Goal: Task Accomplishment & Management: Manage account settings

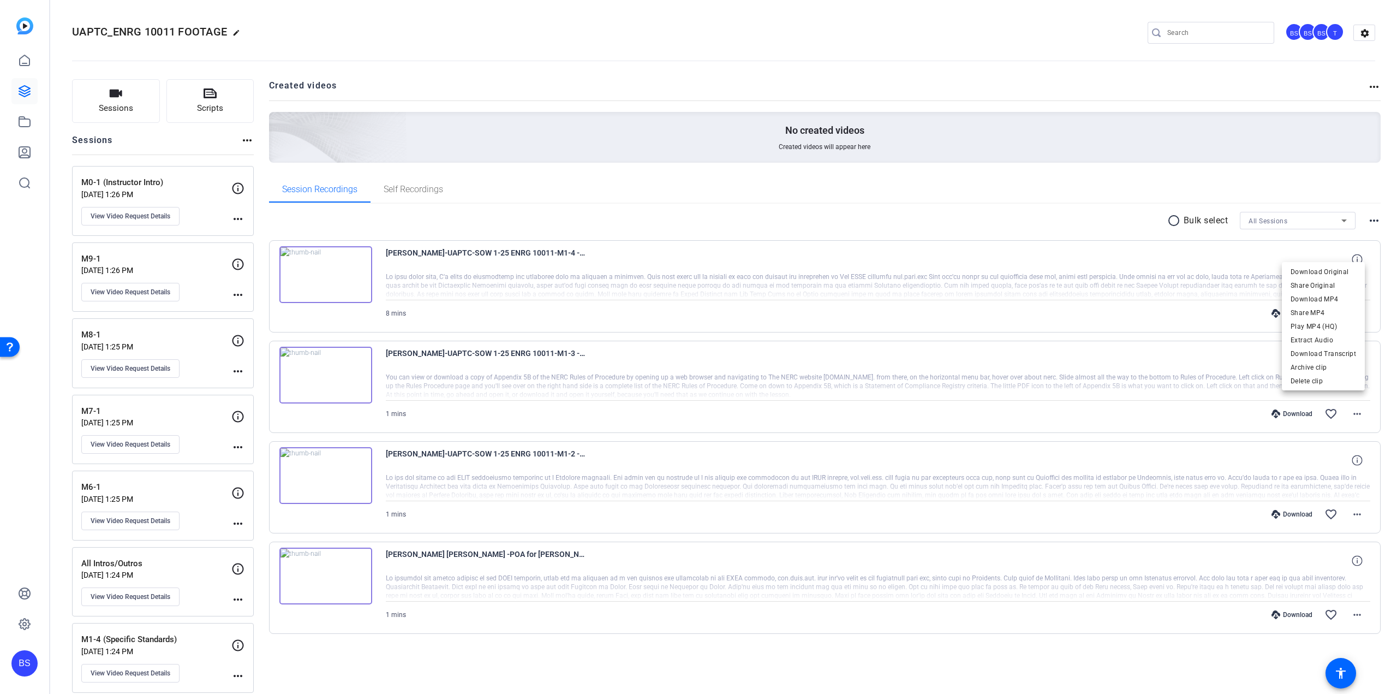
scroll to position [164, 0]
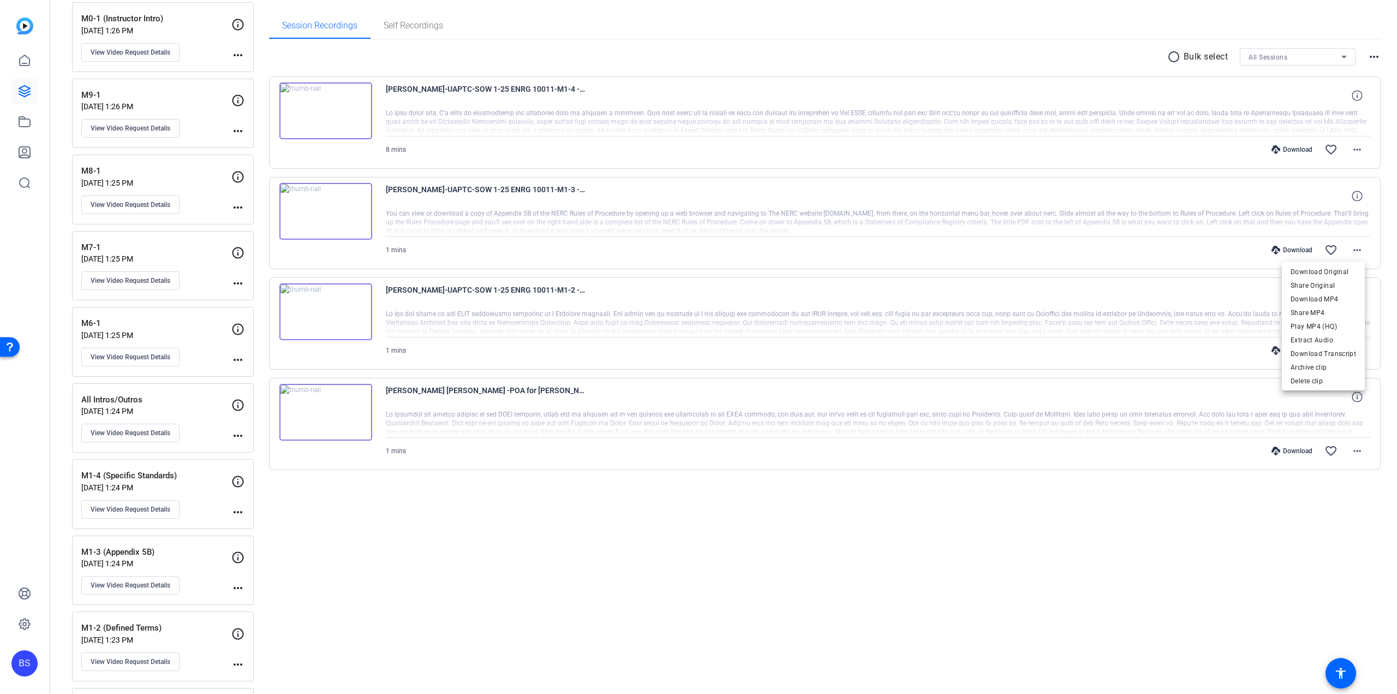
click at [32, 88] on div at bounding box center [698, 347] width 1397 height 694
click at [31, 88] on icon at bounding box center [24, 91] width 13 height 13
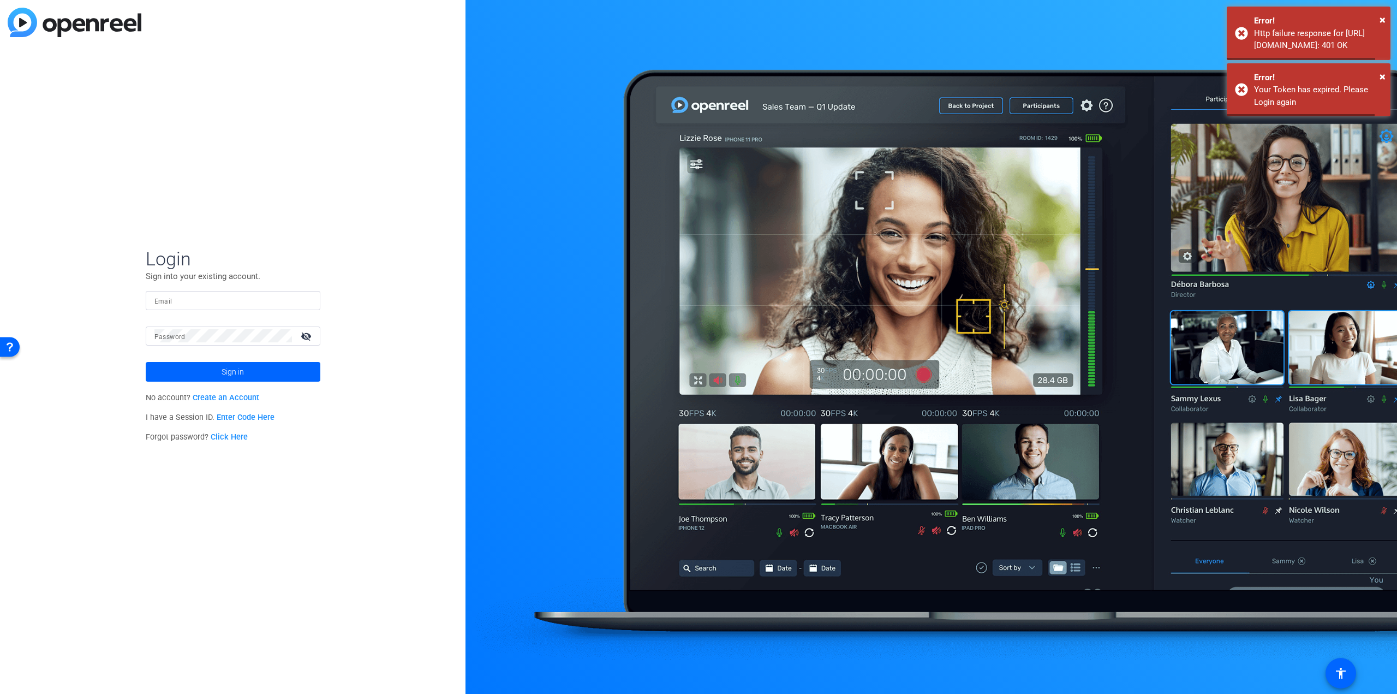
type input "[PERSON_NAME][EMAIL_ADDRESS][DOMAIN_NAME]"
click at [234, 375] on span "Sign in" at bounding box center [233, 371] width 22 height 27
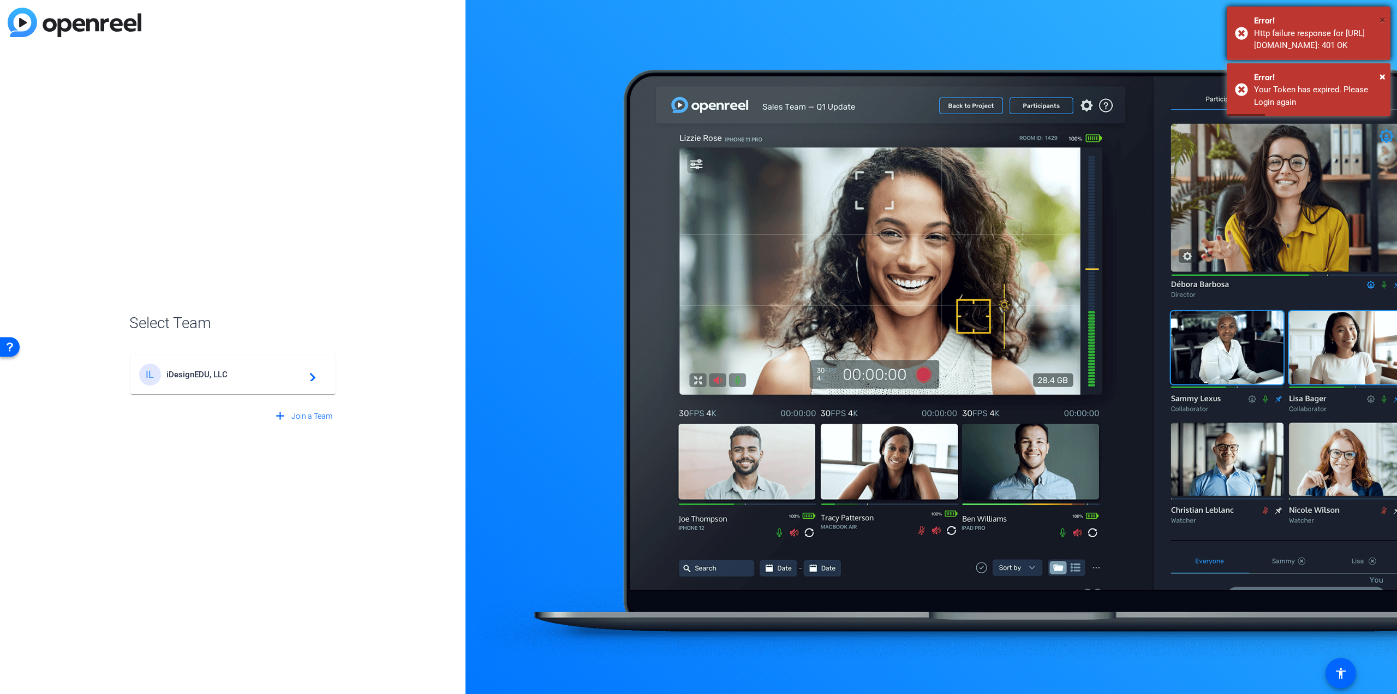
click at [1380, 20] on span "×" at bounding box center [1383, 19] width 6 height 13
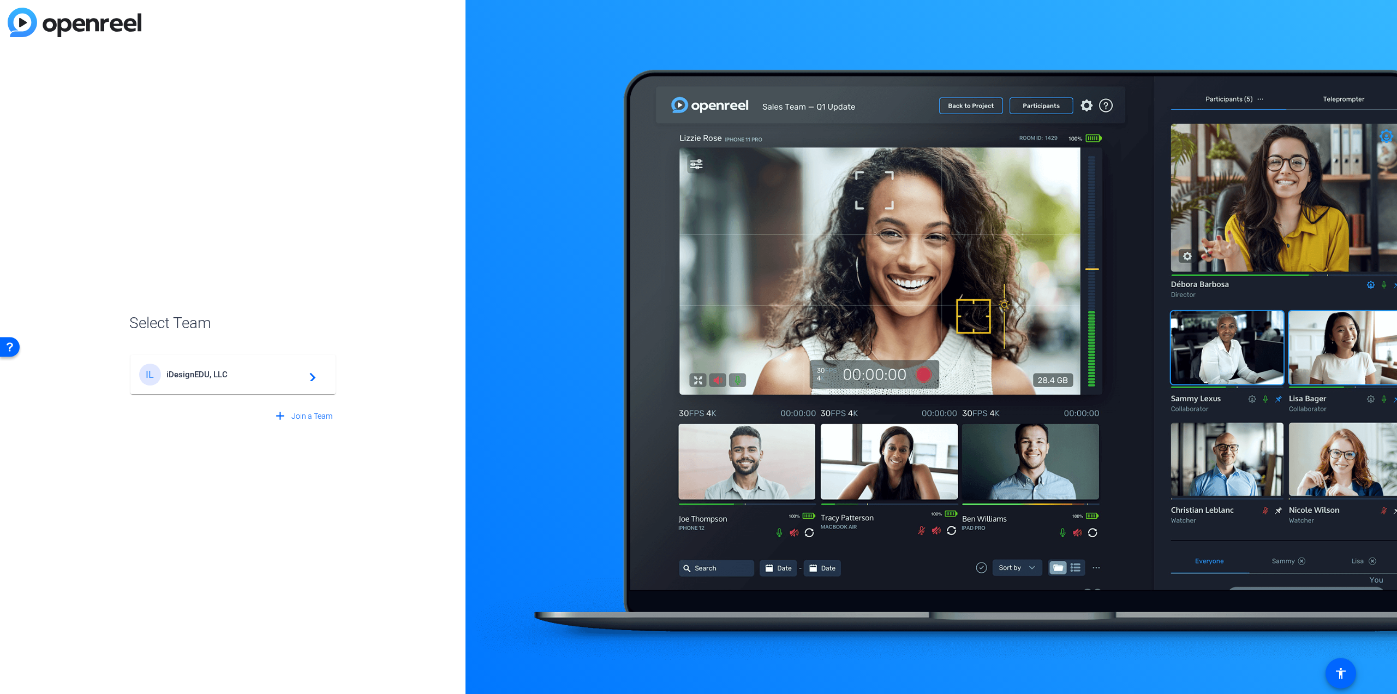
click at [193, 379] on div "IL iDesignEDU, LLC navigate_next" at bounding box center [233, 374] width 188 height 22
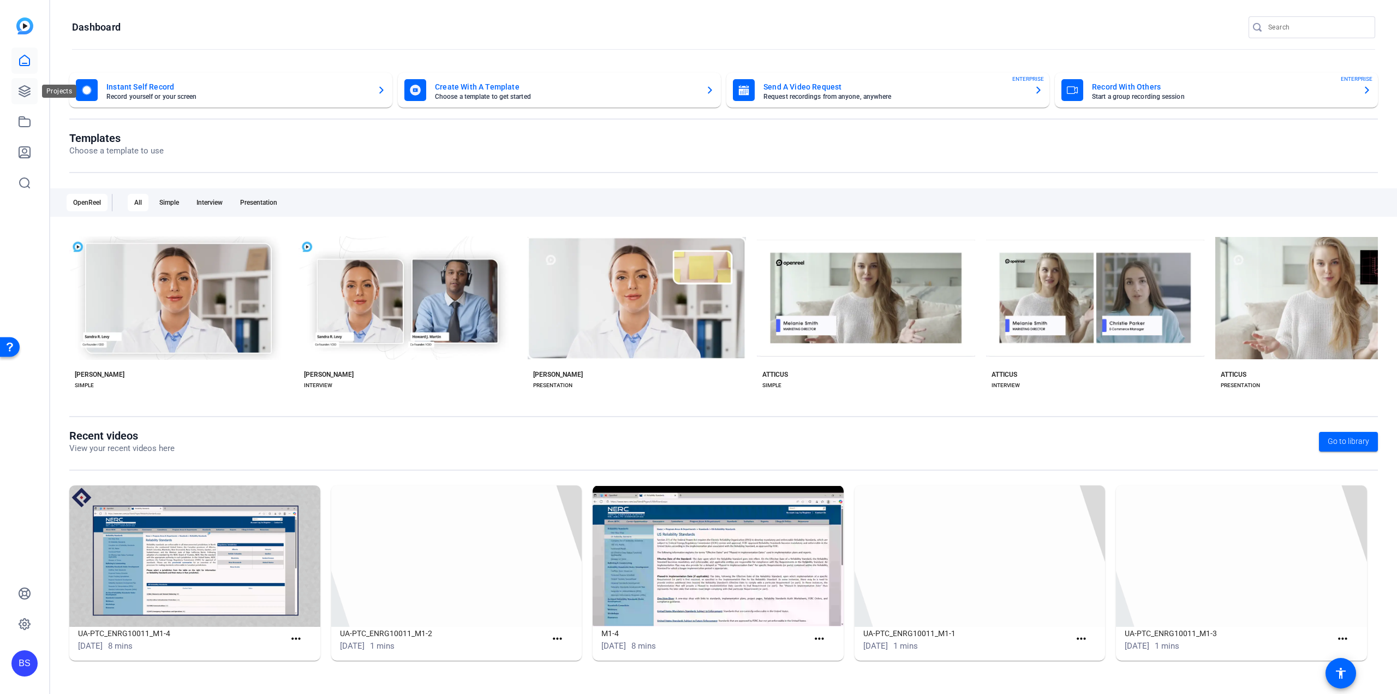
click at [25, 88] on icon at bounding box center [24, 91] width 13 height 13
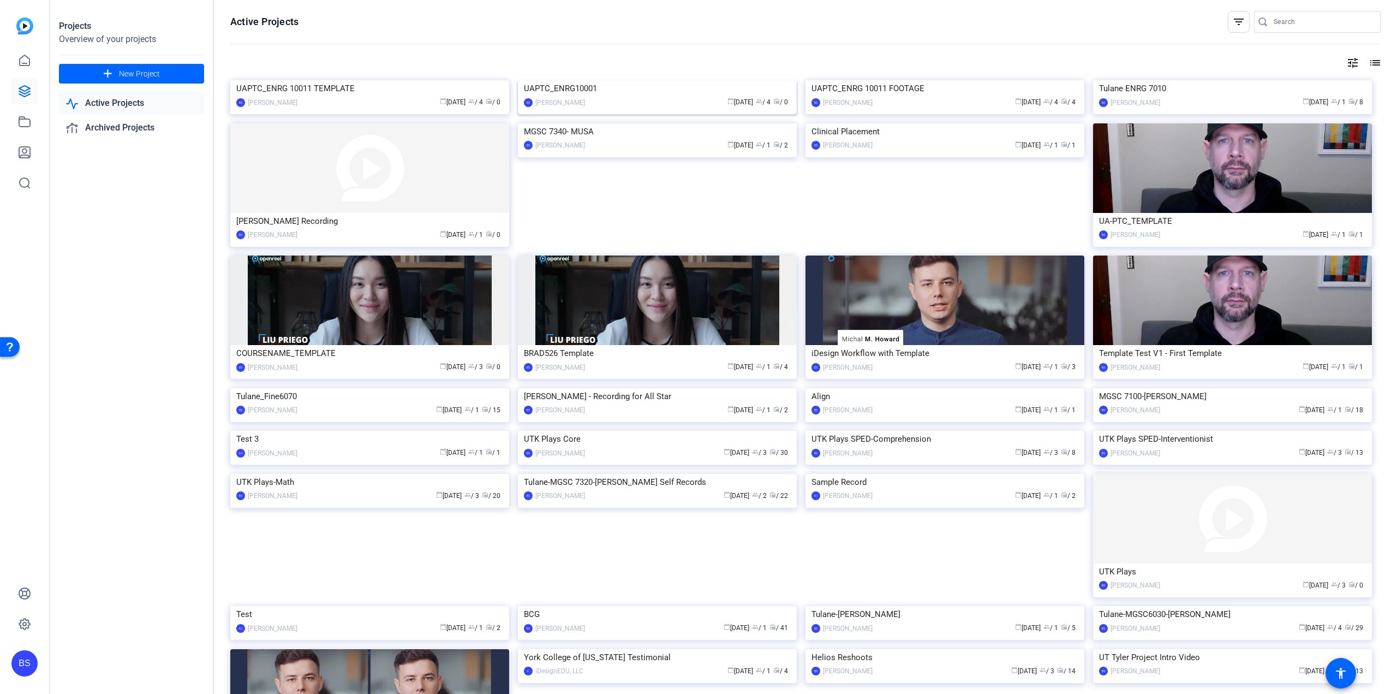
click at [572, 97] on div "UAPTC_ENRG10001" at bounding box center [657, 88] width 267 height 16
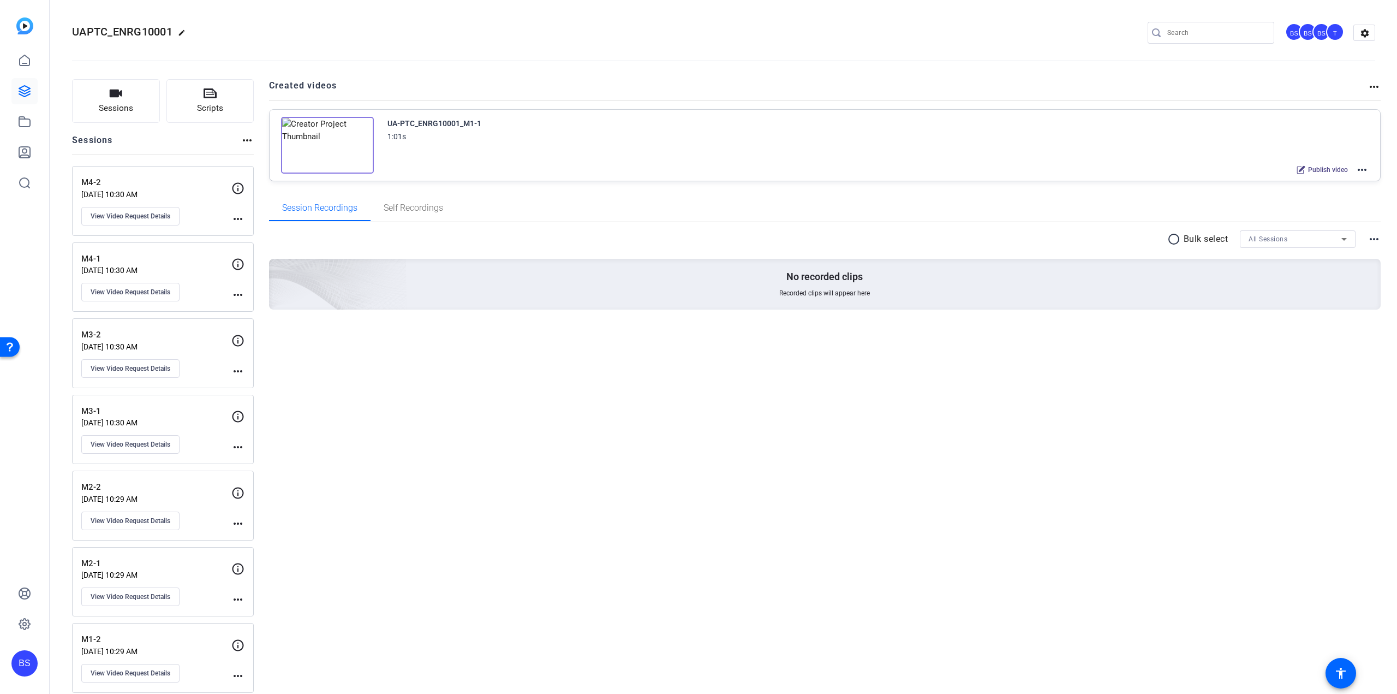
click at [324, 142] on img at bounding box center [327, 145] width 93 height 57
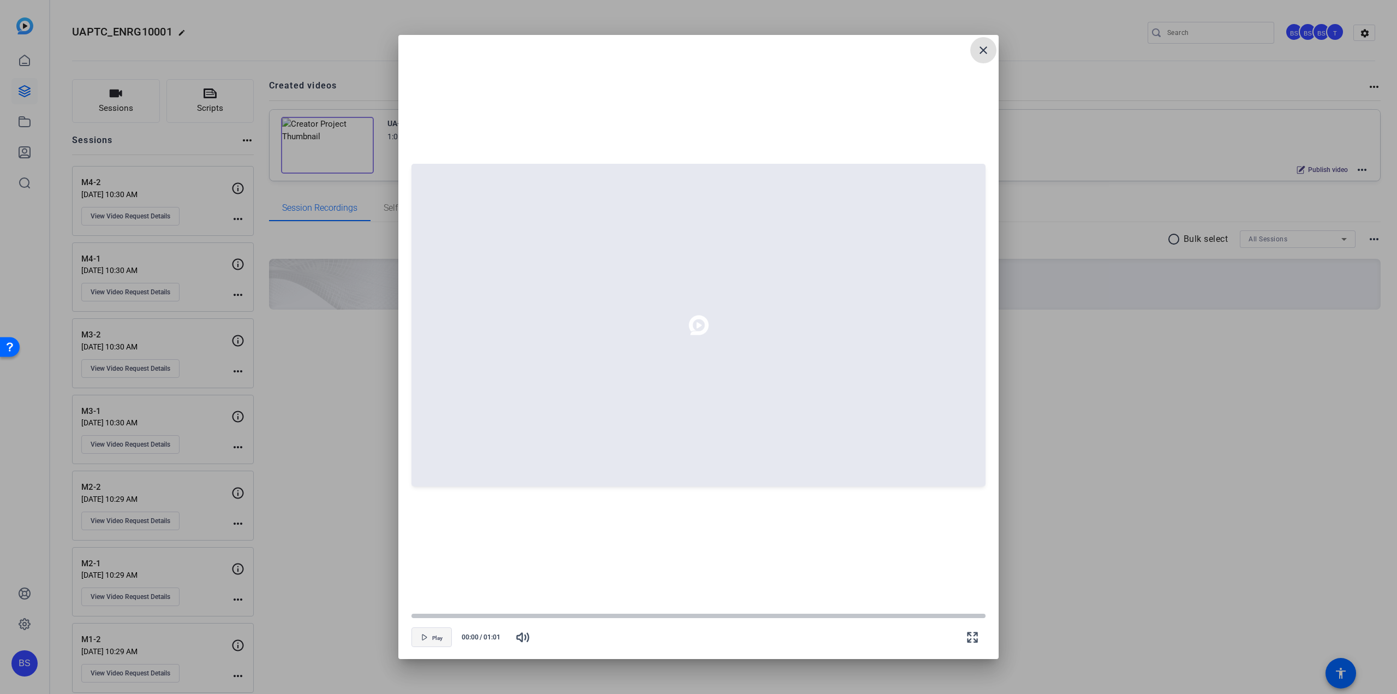
click at [425, 636] on icon "button" at bounding box center [424, 637] width 7 height 7
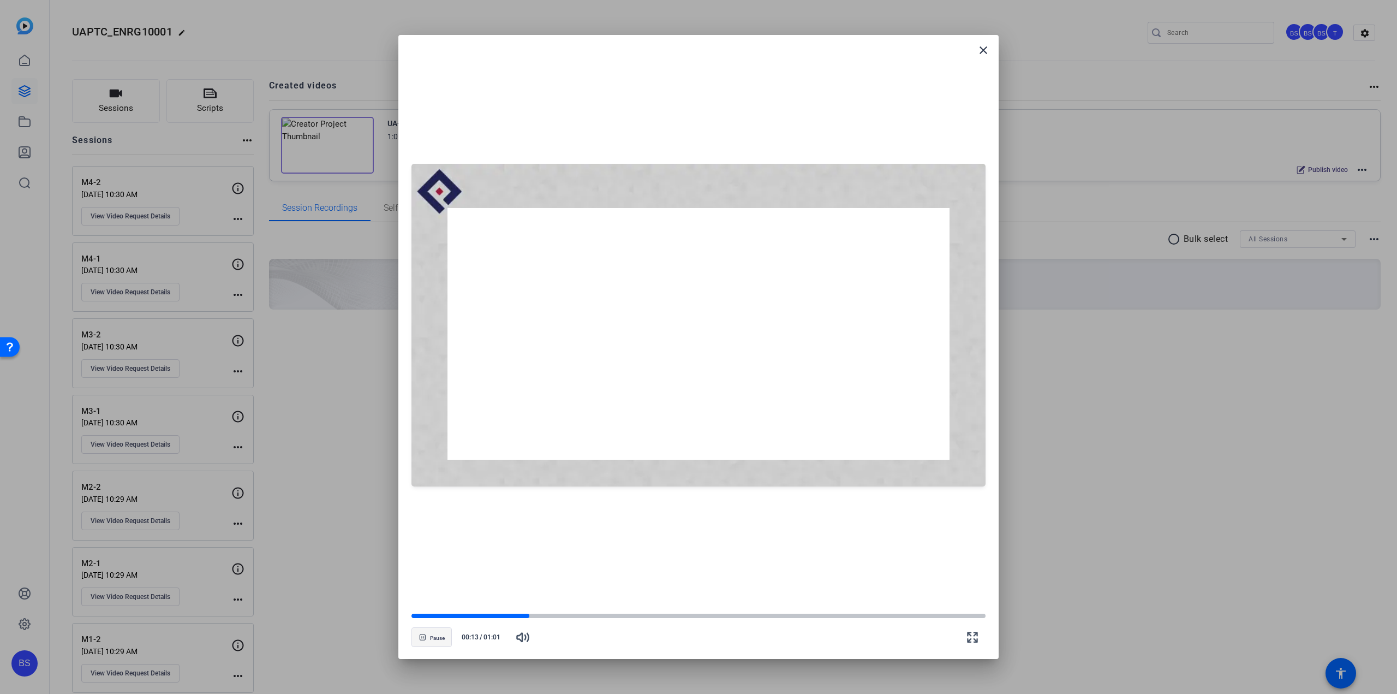
click at [432, 639] on span "Pause" at bounding box center [437, 638] width 15 height 7
click at [982, 51] on mat-icon "close" at bounding box center [983, 50] width 13 height 13
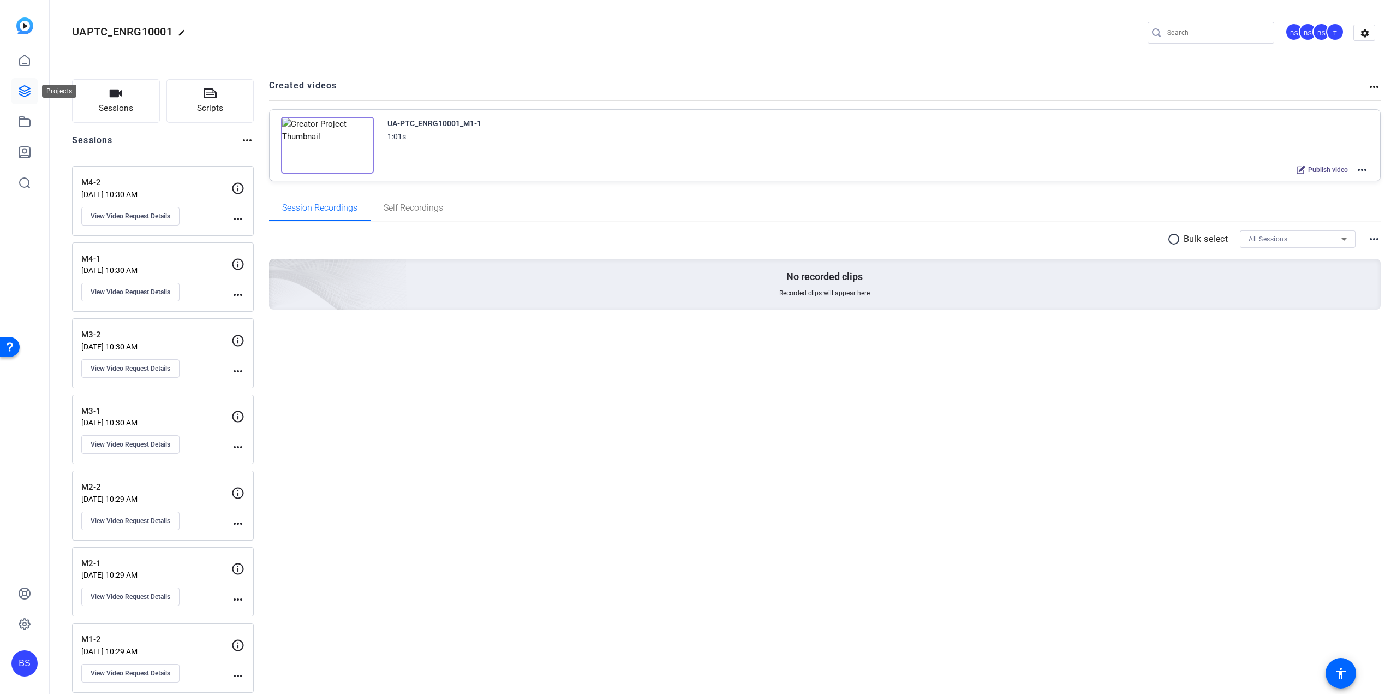
click at [27, 91] on icon at bounding box center [24, 91] width 13 height 13
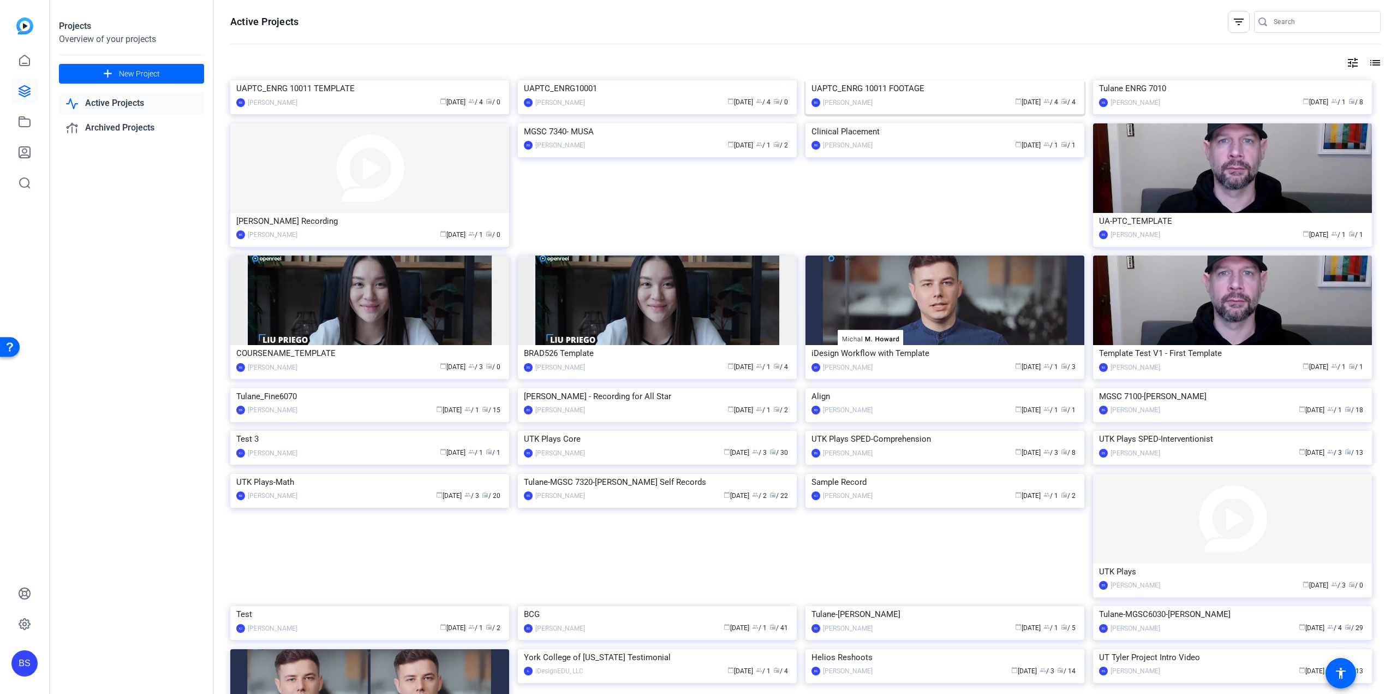
click at [892, 97] on div "UAPTC_ENRG 10011 FOOTAGE" at bounding box center [945, 88] width 267 height 16
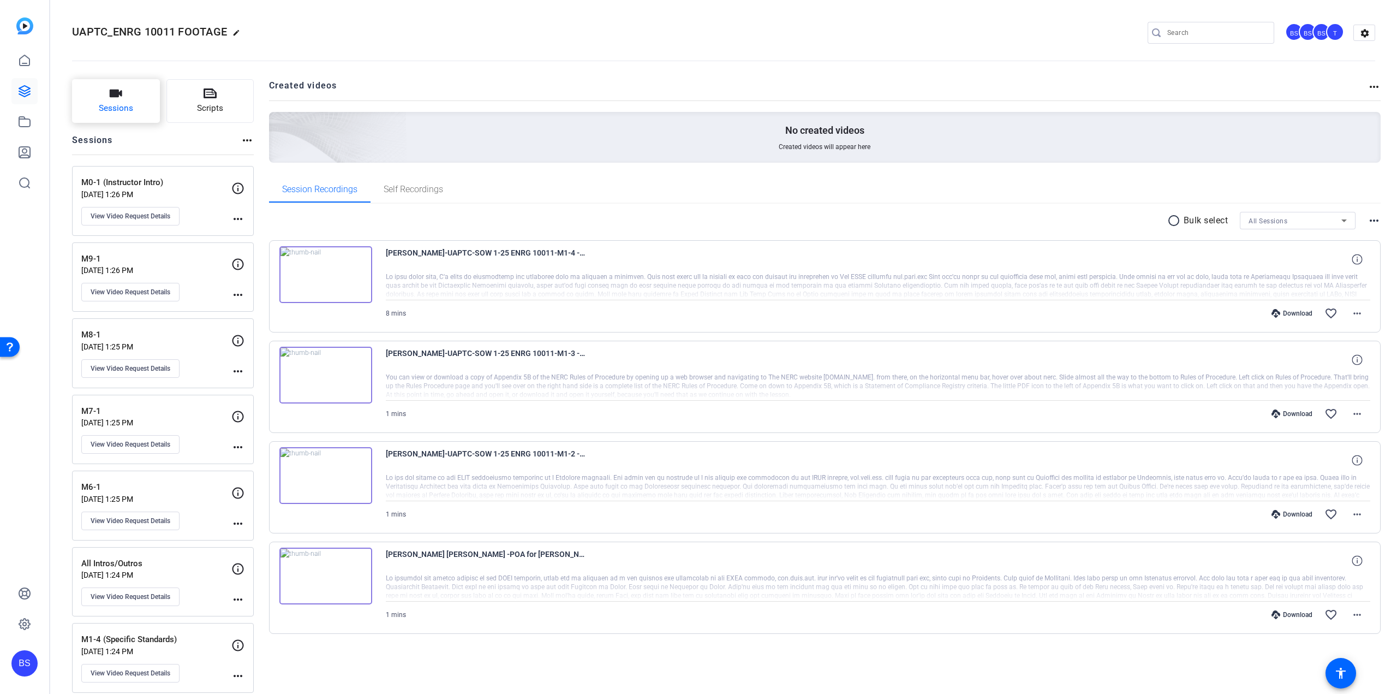
click at [119, 93] on icon "button" at bounding box center [116, 94] width 13 height 8
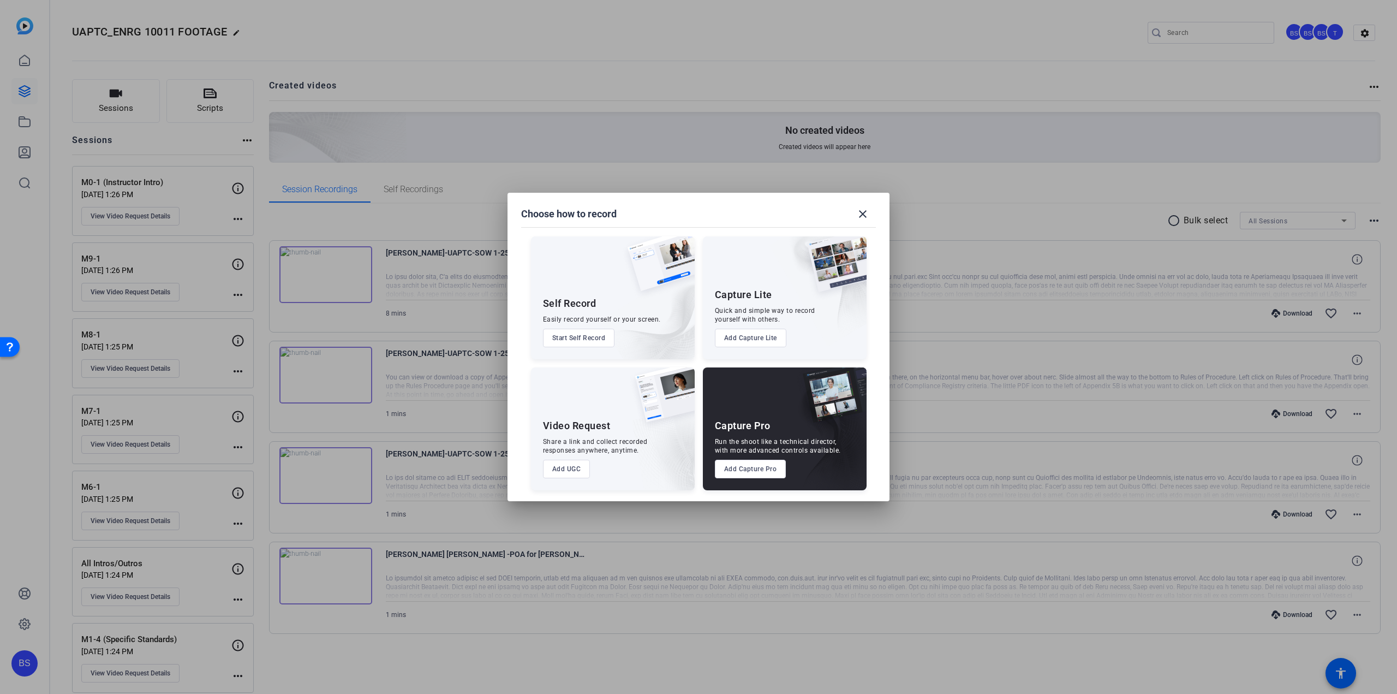
click at [752, 470] on button "Add Capture Pro" at bounding box center [750, 469] width 71 height 19
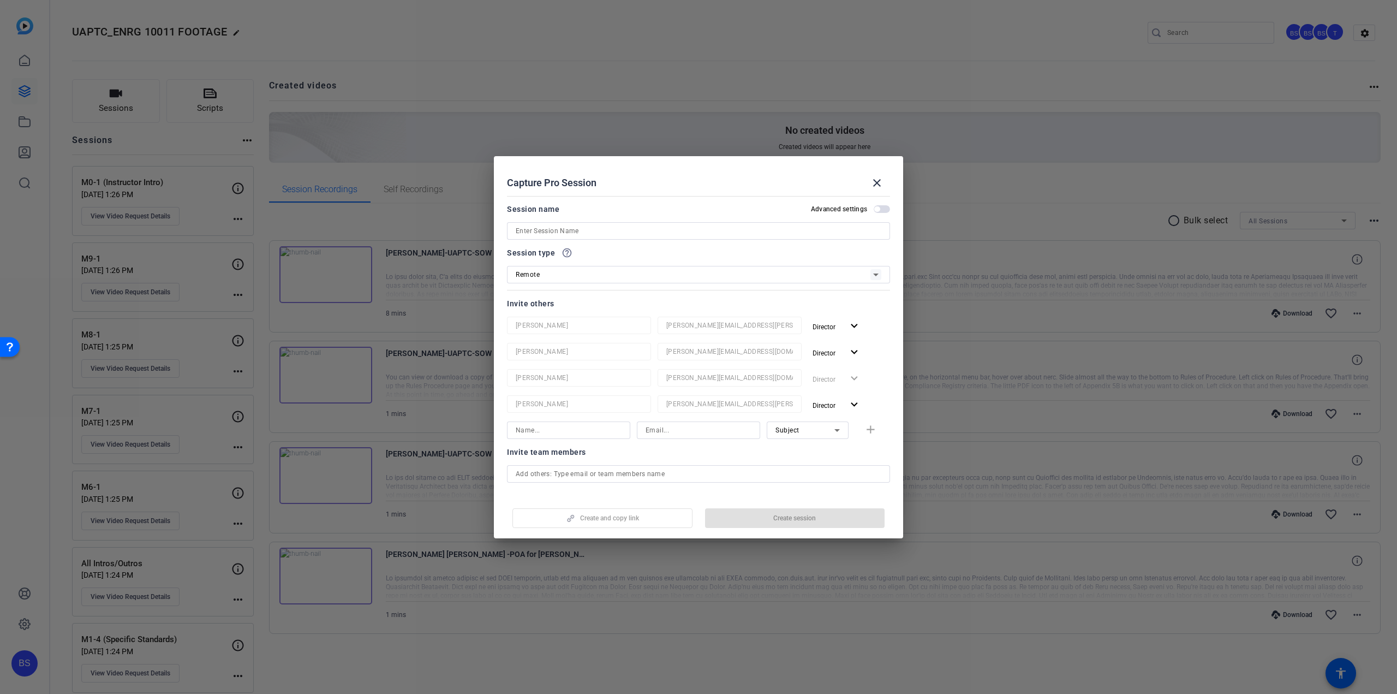
click at [604, 229] on input at bounding box center [699, 230] width 366 height 13
click at [848, 401] on mat-icon "expand_more" at bounding box center [855, 405] width 14 height 14
click at [845, 401] on div at bounding box center [698, 347] width 1397 height 694
click at [661, 230] on input "UAPTC ENRG 10011 Intros & Outros" at bounding box center [699, 230] width 366 height 13
type input "UAPTC ENRG 10011 Intros & Outros w/ [PERSON_NAME]"
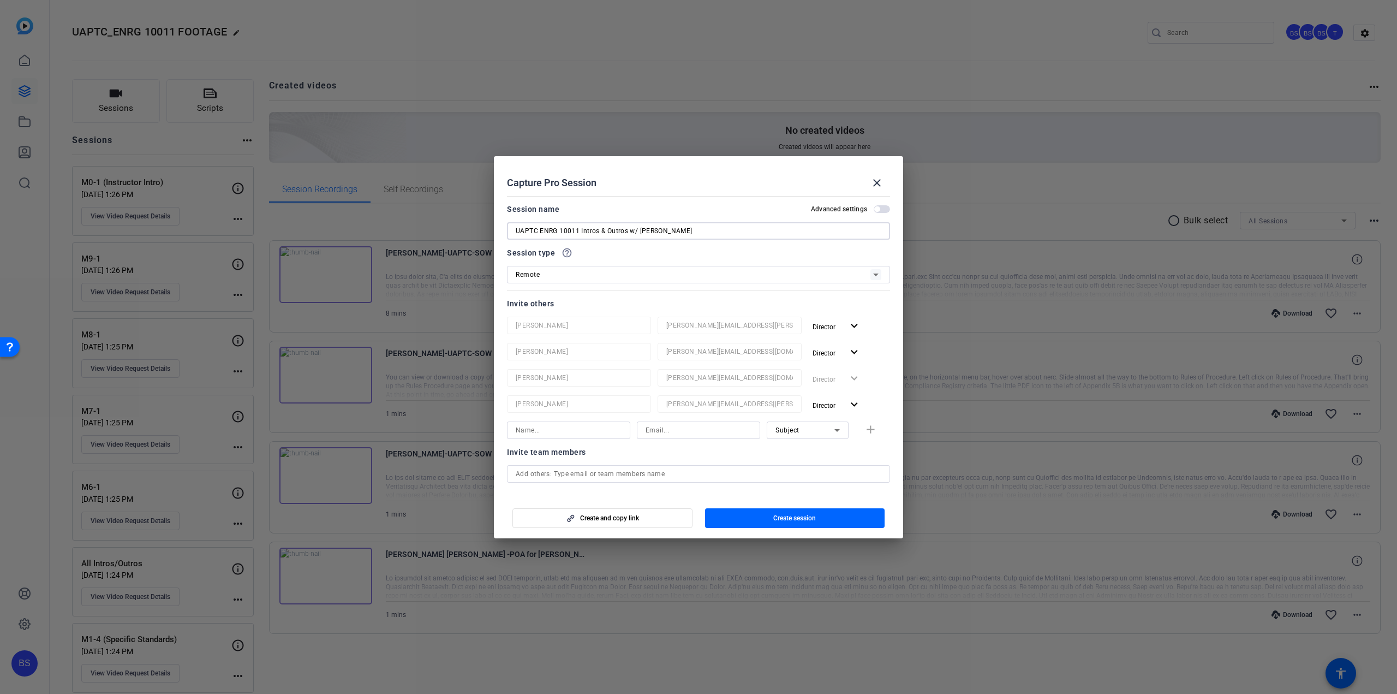
click at [874, 210] on span "button" at bounding box center [876, 208] width 5 height 5
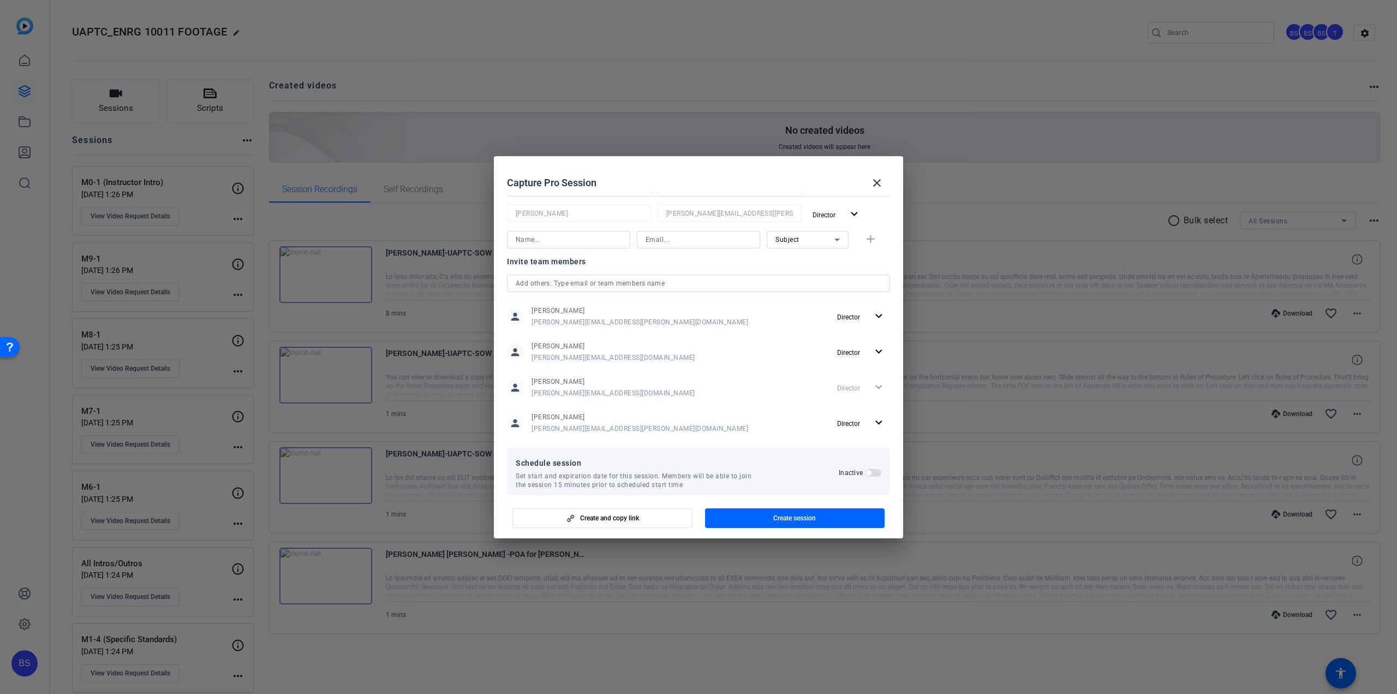
scroll to position [205, 0]
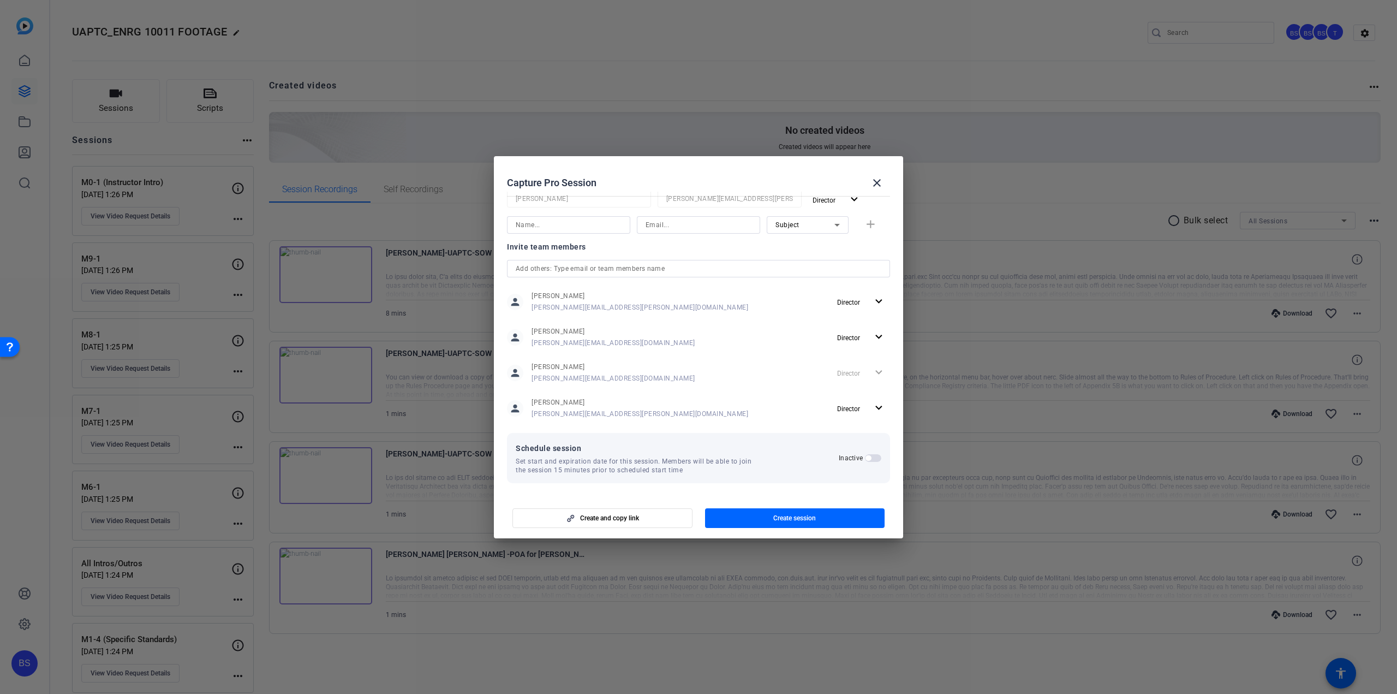
click at [856, 457] on h2 "Inactive" at bounding box center [851, 458] width 24 height 9
click at [865, 457] on button "Inactive" at bounding box center [873, 458] width 16 height 8
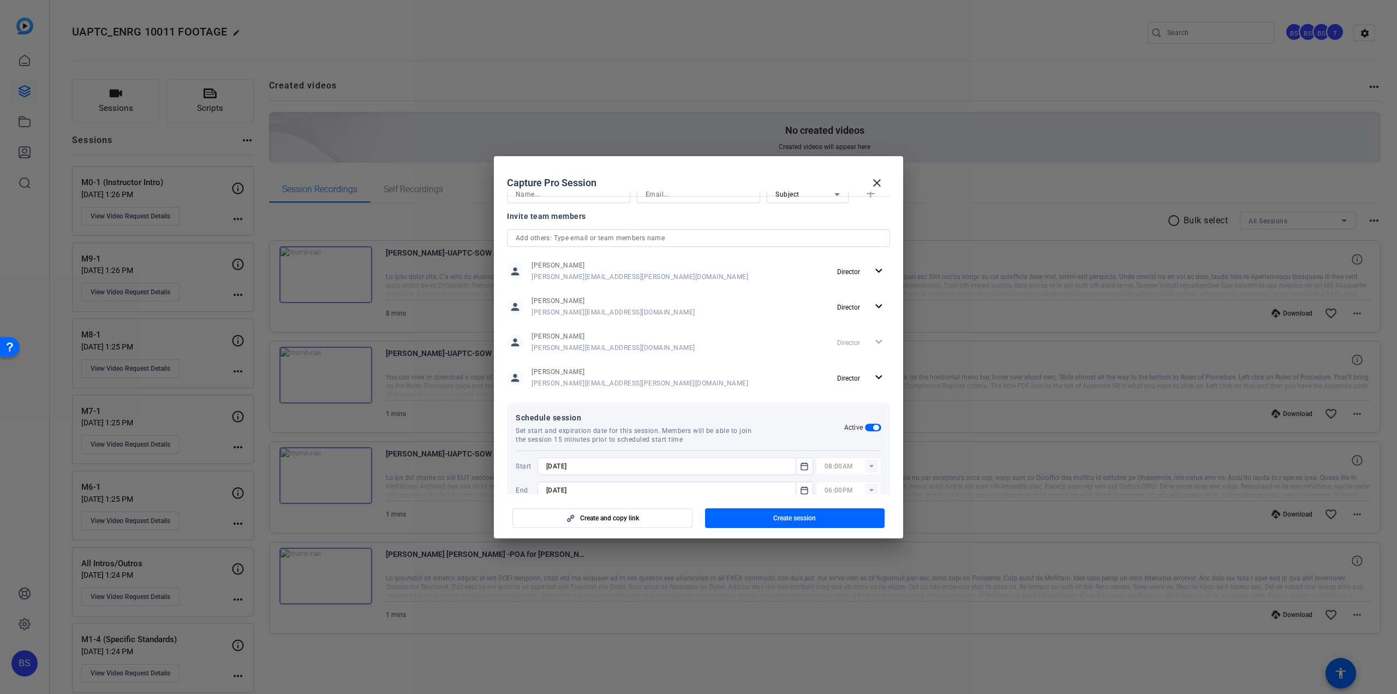
scroll to position [260, 0]
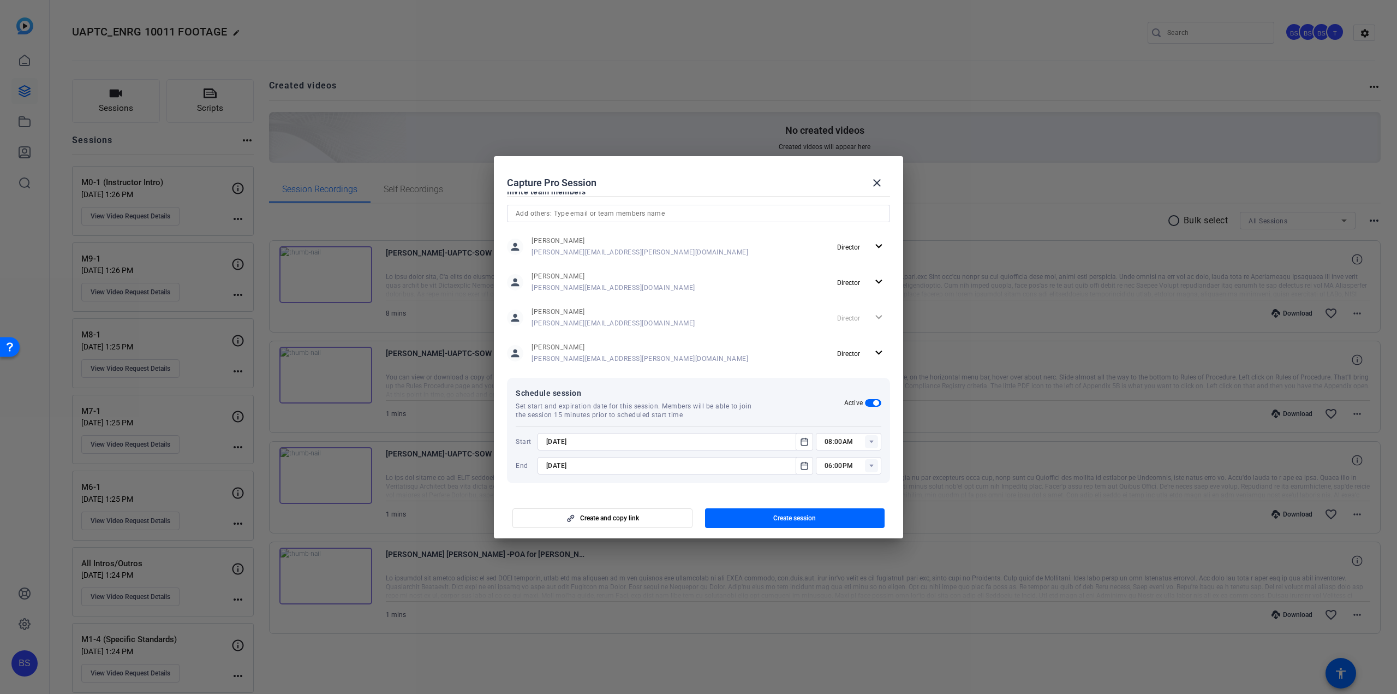
click at [574, 444] on input "[DATE]" at bounding box center [669, 441] width 247 height 13
click at [632, 436] on input "[DATE]" at bounding box center [669, 441] width 247 height 13
click at [594, 446] on input "[DATE]" at bounding box center [669, 441] width 247 height 13
click at [572, 444] on input "[DATE]" at bounding box center [669, 441] width 247 height 13
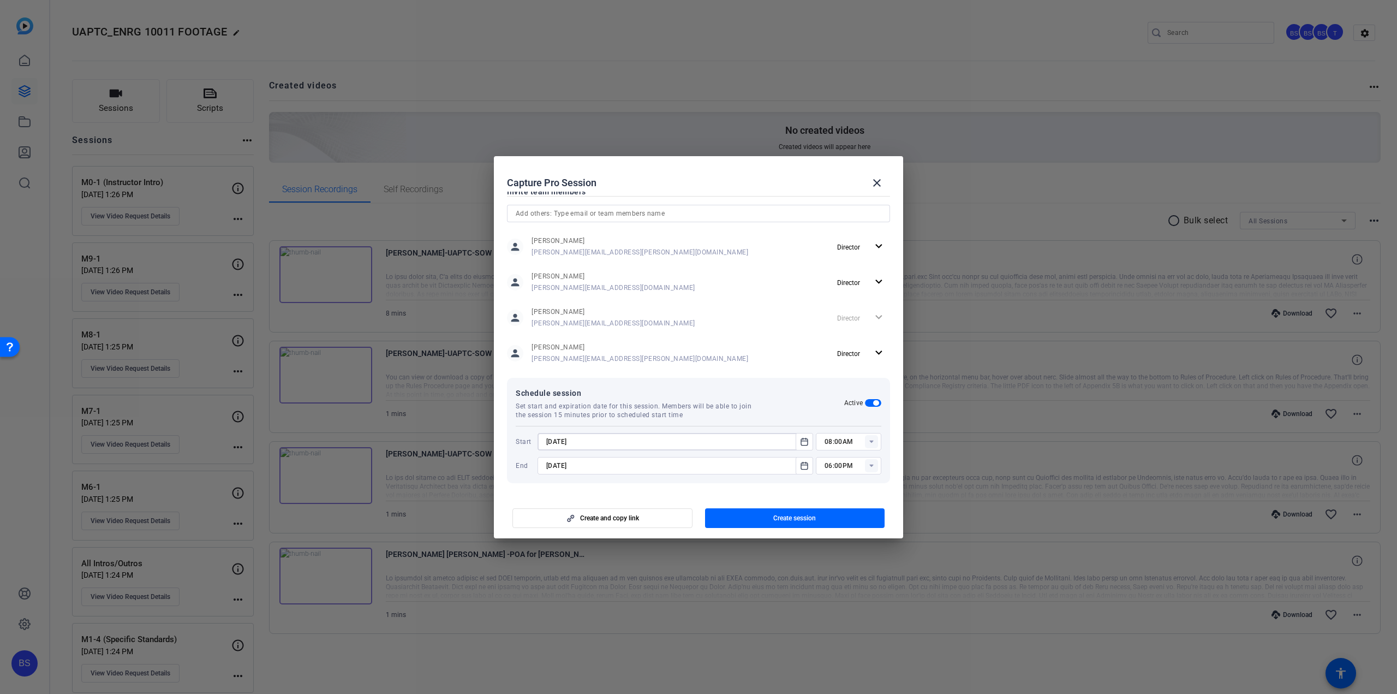
click at [572, 444] on input "[DATE]" at bounding box center [669, 441] width 247 height 13
click at [551, 442] on input "[DATE]" at bounding box center [669, 441] width 247 height 13
click at [558, 440] on input "[DATE]" at bounding box center [669, 441] width 247 height 13
type input "[DATE]"
click at [800, 438] on icon "Open calendar" at bounding box center [804, 441] width 9 height 13
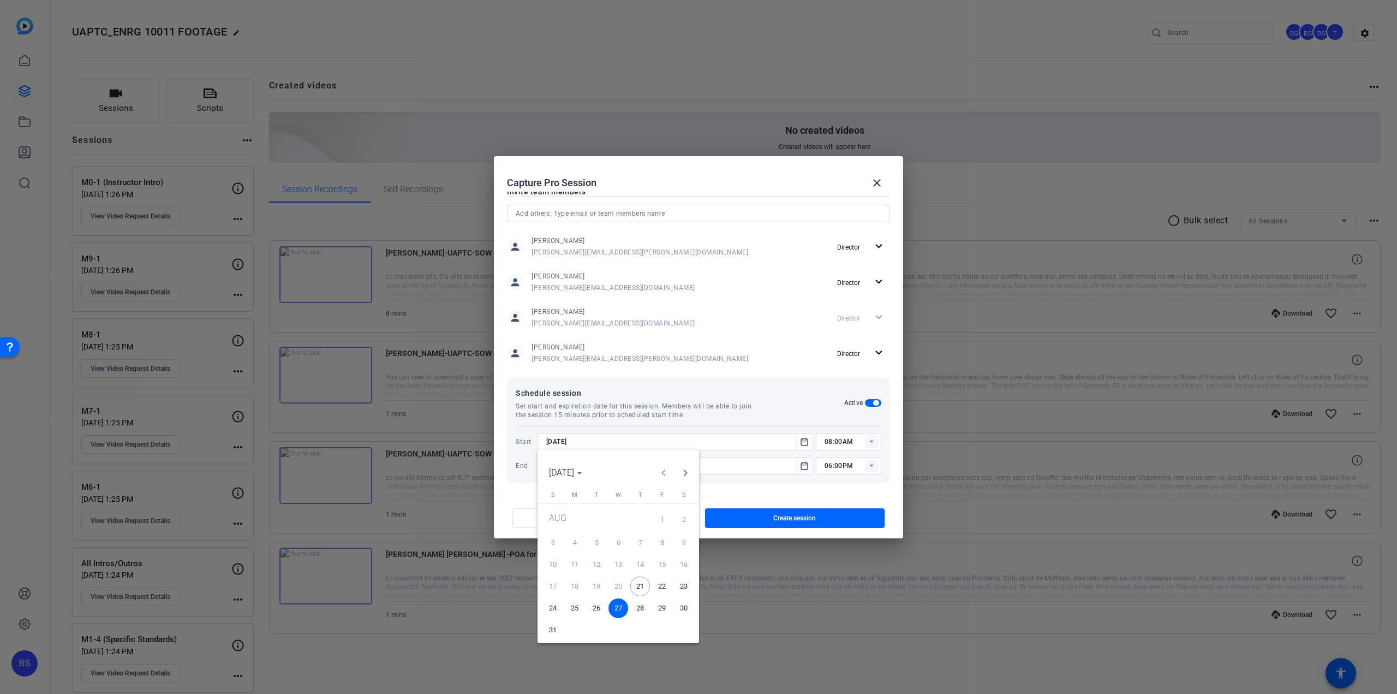
click at [615, 605] on span "27" at bounding box center [619, 608] width 20 height 20
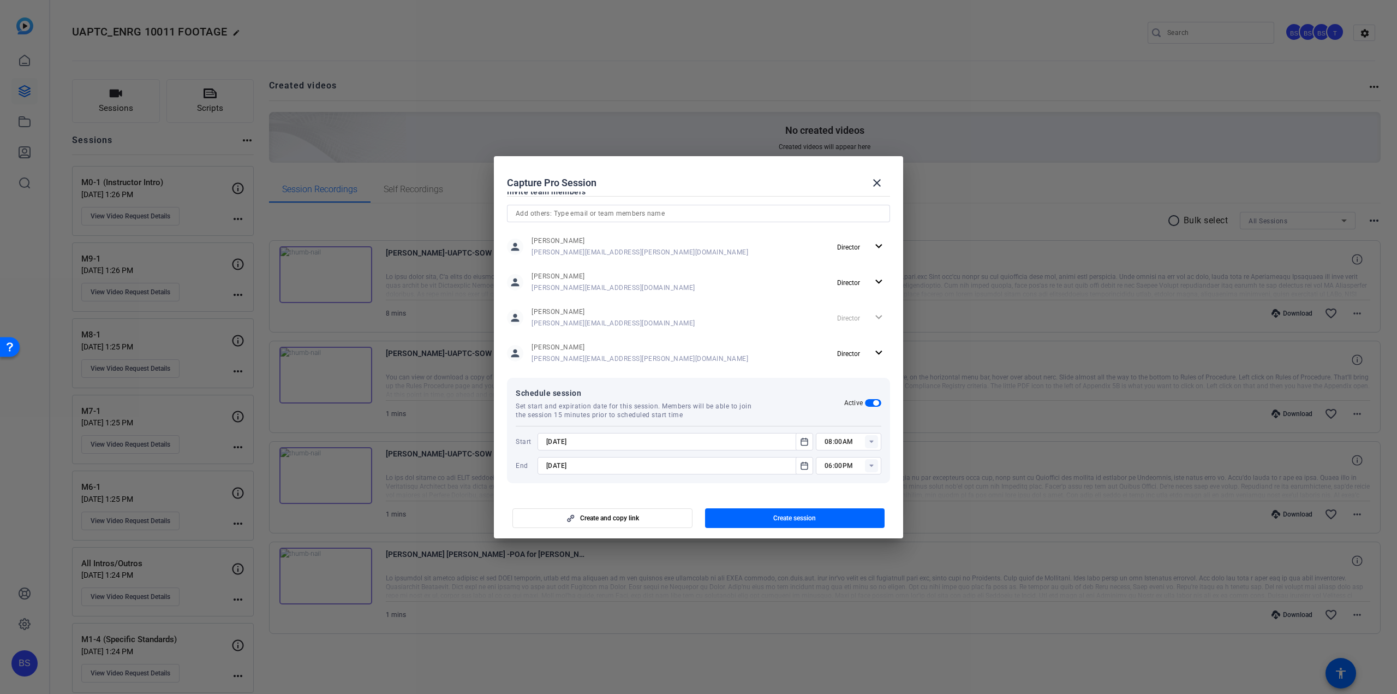
click at [865, 442] on rect at bounding box center [871, 441] width 13 height 13
click at [833, 468] on span "11:00AM" at bounding box center [833, 467] width 28 height 8
type input "11:00AM"
click at [893, 455] on mat-dialog-content "Session name Advanced settings UAPTC ENRG 10011 Intros & Outros w/ [PERSON_NAME…" at bounding box center [698, 343] width 409 height 303
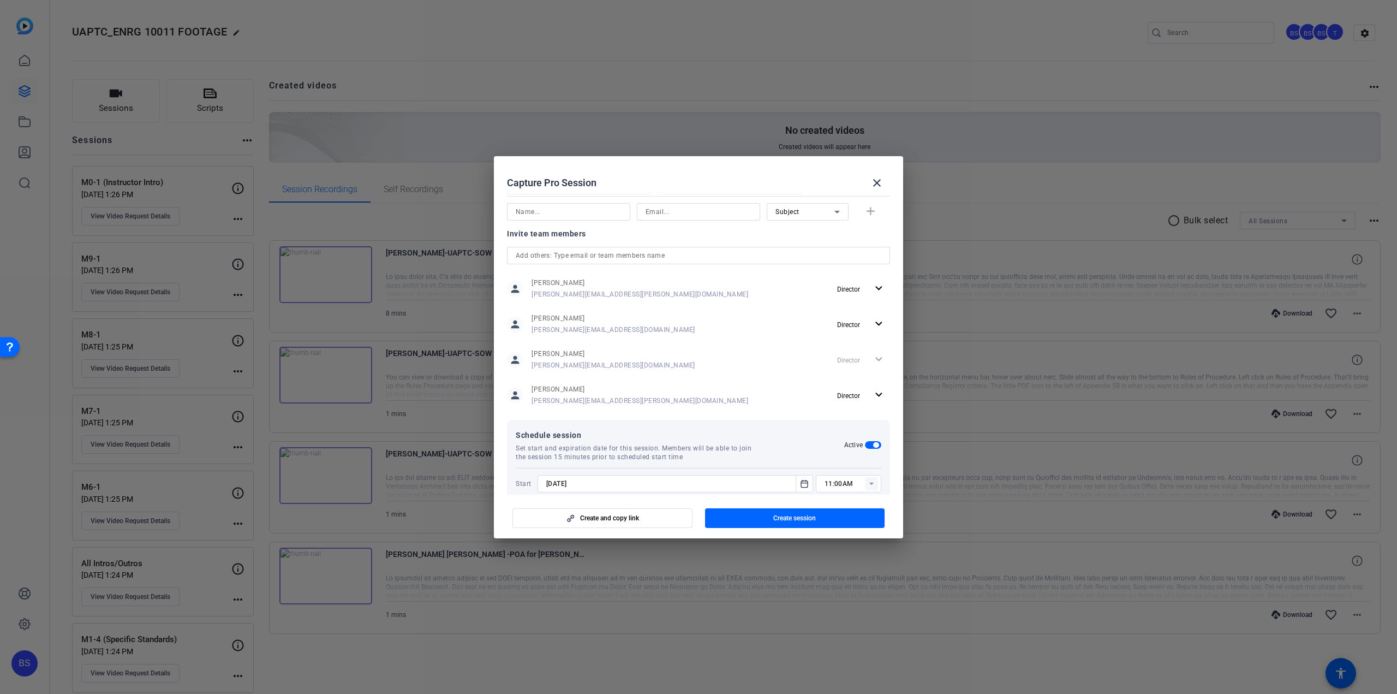
scroll to position [260, 0]
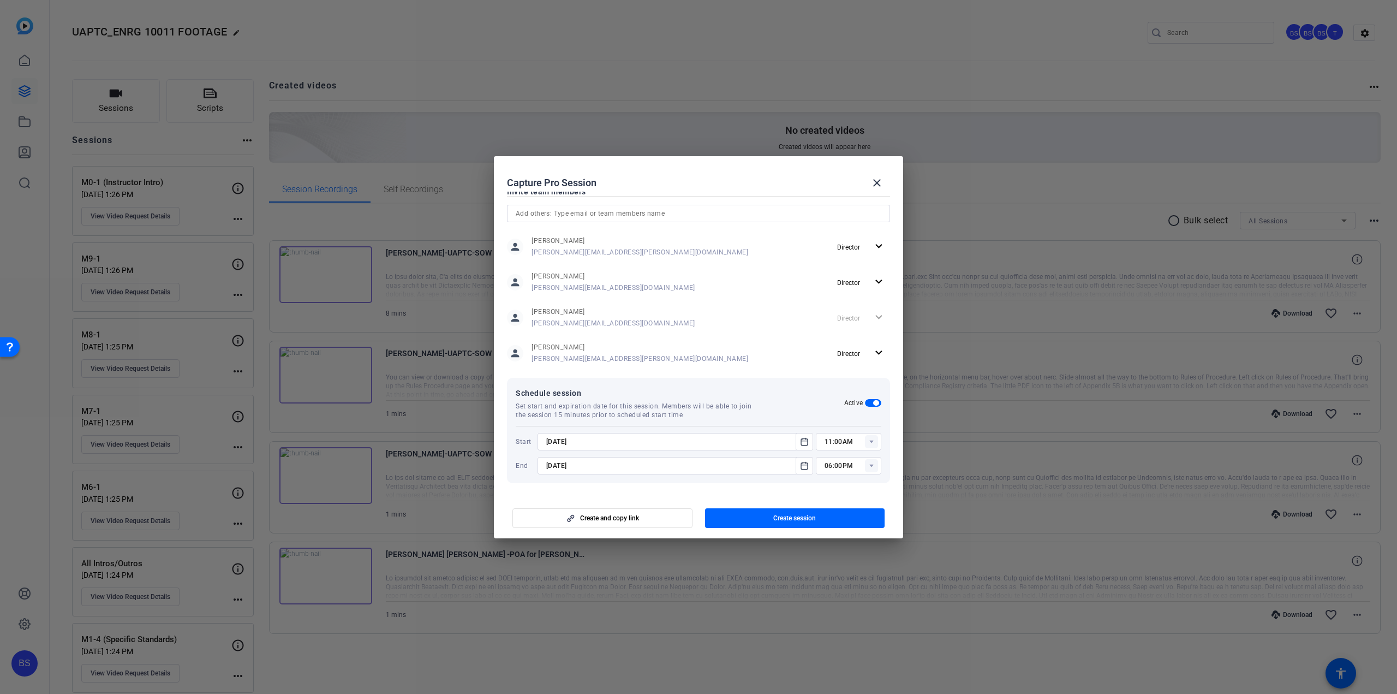
click at [578, 463] on input "[DATE]" at bounding box center [669, 465] width 247 height 13
click at [559, 463] on input "[DATE]" at bounding box center [669, 465] width 247 height 13
click at [802, 466] on icon "Open calendar" at bounding box center [804, 465] width 7 height 7
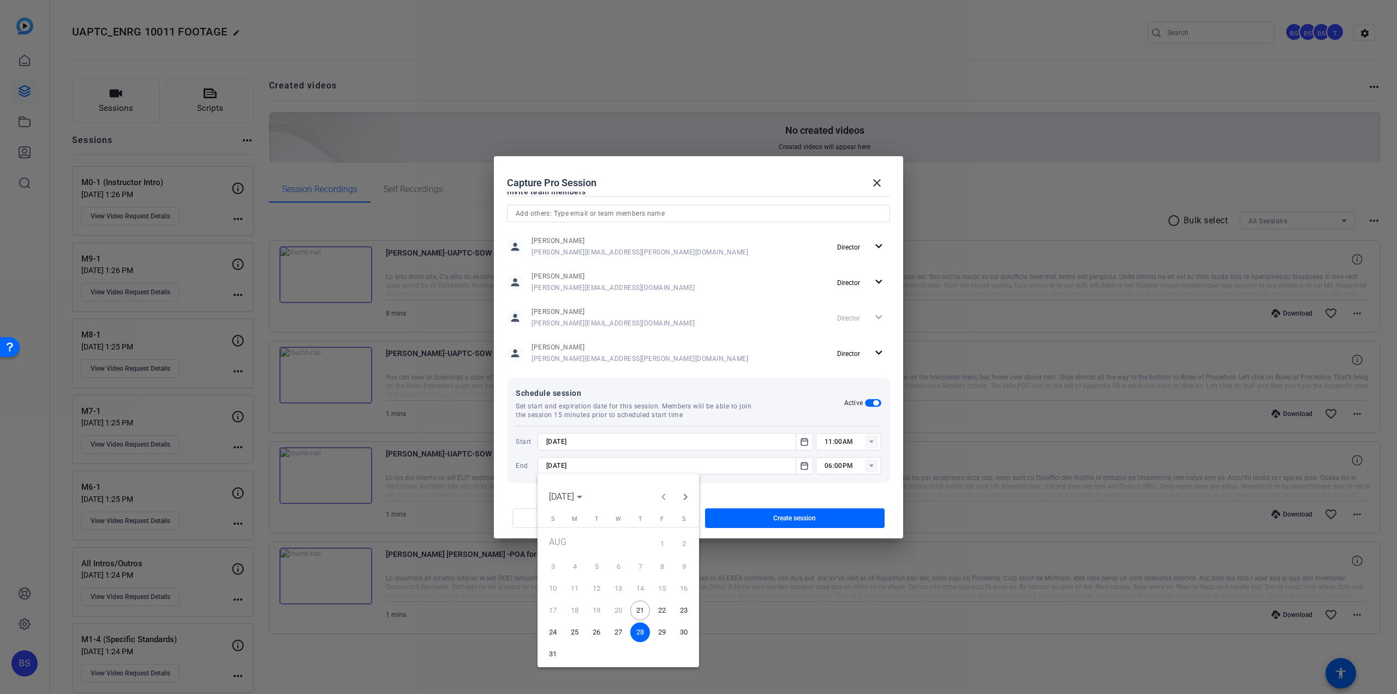
click at [622, 632] on span "27" at bounding box center [619, 632] width 20 height 20
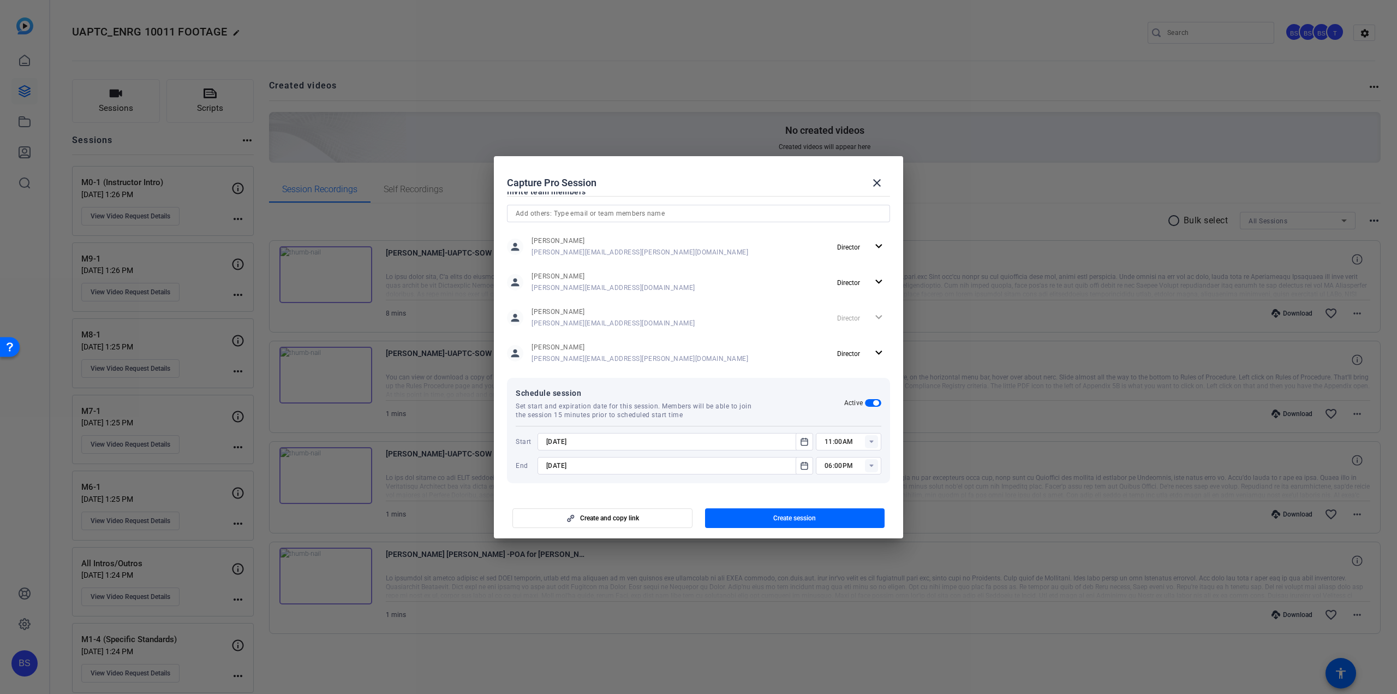
type input "[DATE]"
click at [857, 466] on input "06:00PM" at bounding box center [853, 465] width 57 height 13
click at [838, 524] on span "12:00PM" at bounding box center [833, 524] width 28 height 8
type input "12:00PM"
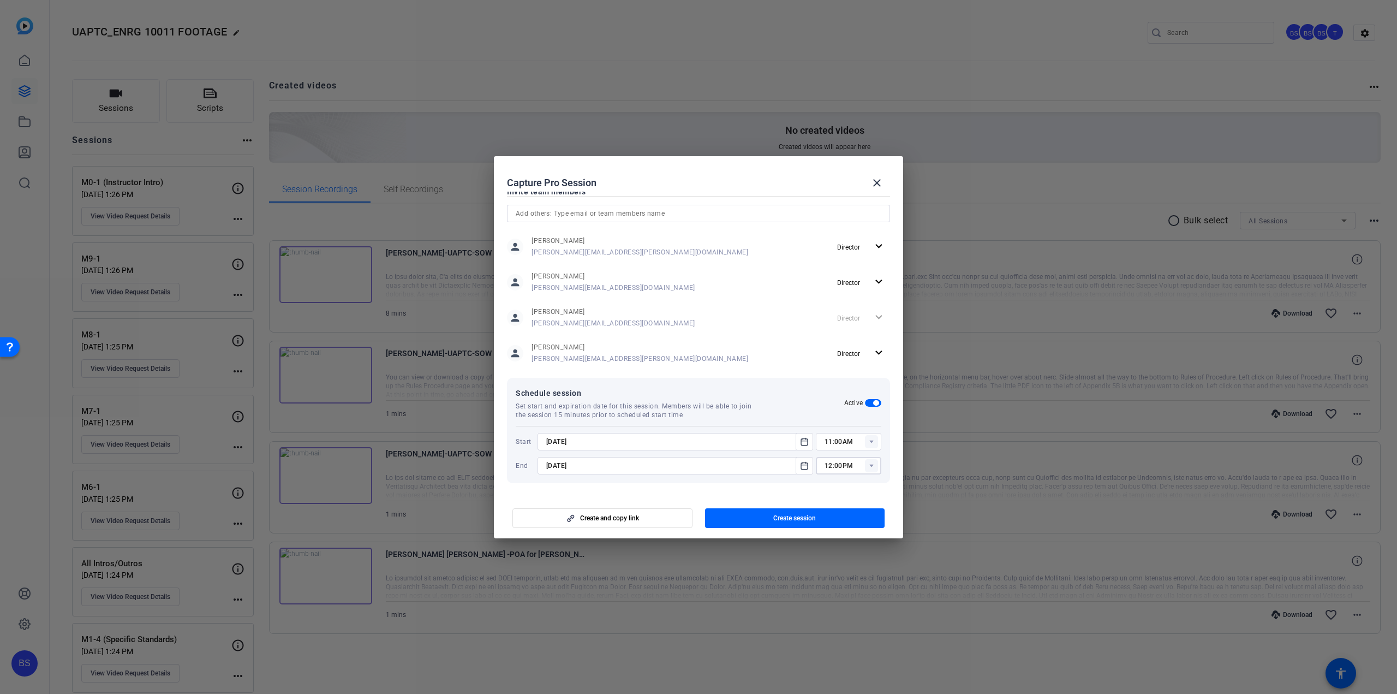
click at [736, 405] on span "Set start and expiration date for this session. Members will be able to join th…" at bounding box center [639, 410] width 246 height 17
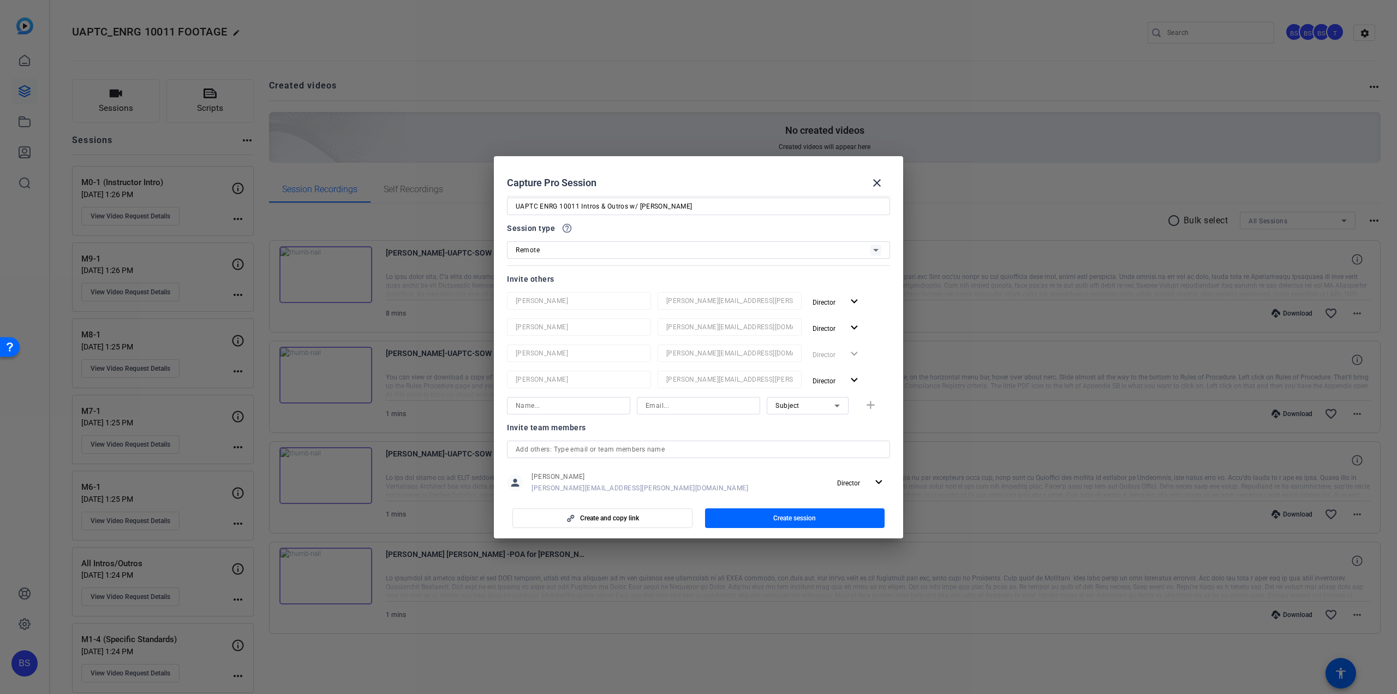
scroll to position [0, 0]
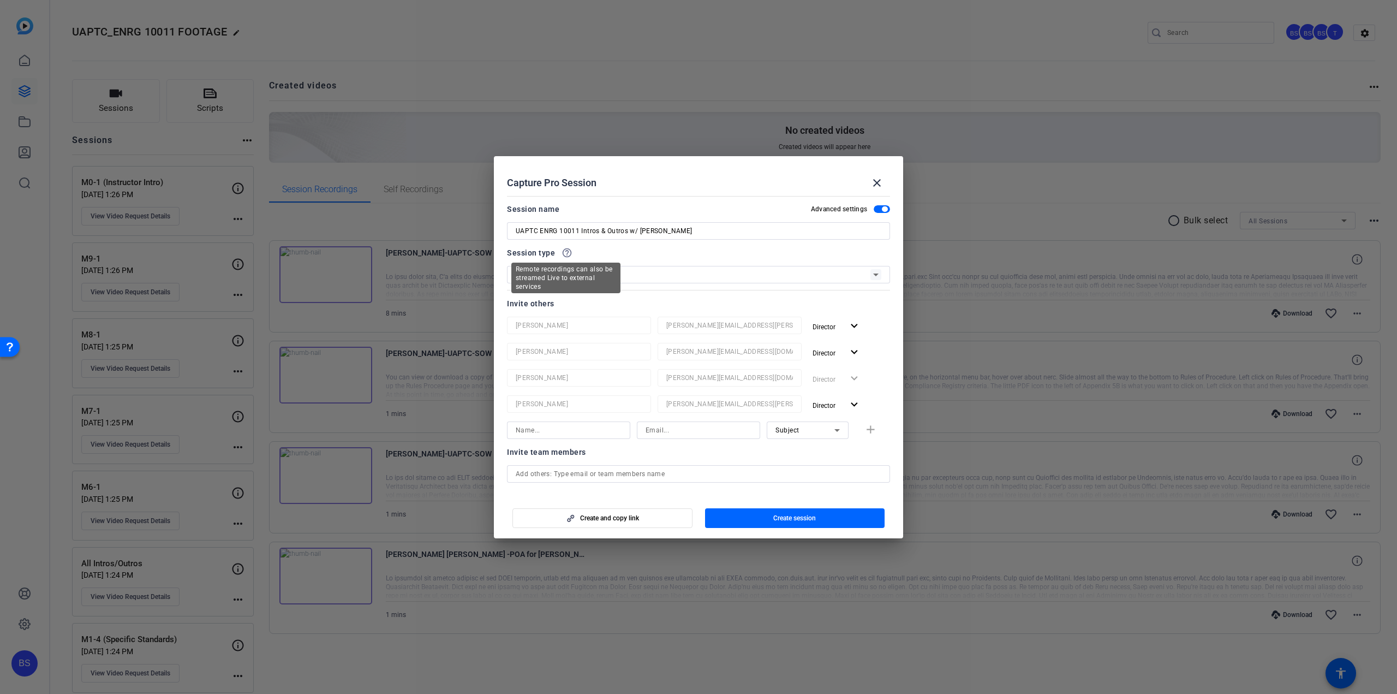
click at [568, 253] on mat-icon "help_outline" at bounding box center [567, 252] width 11 height 11
click at [562, 252] on mat-icon "help_outline" at bounding box center [567, 252] width 11 height 11
click at [568, 254] on mat-icon "help_outline" at bounding box center [567, 252] width 11 height 11
click at [653, 248] on div at bounding box center [698, 246] width 383 height 12
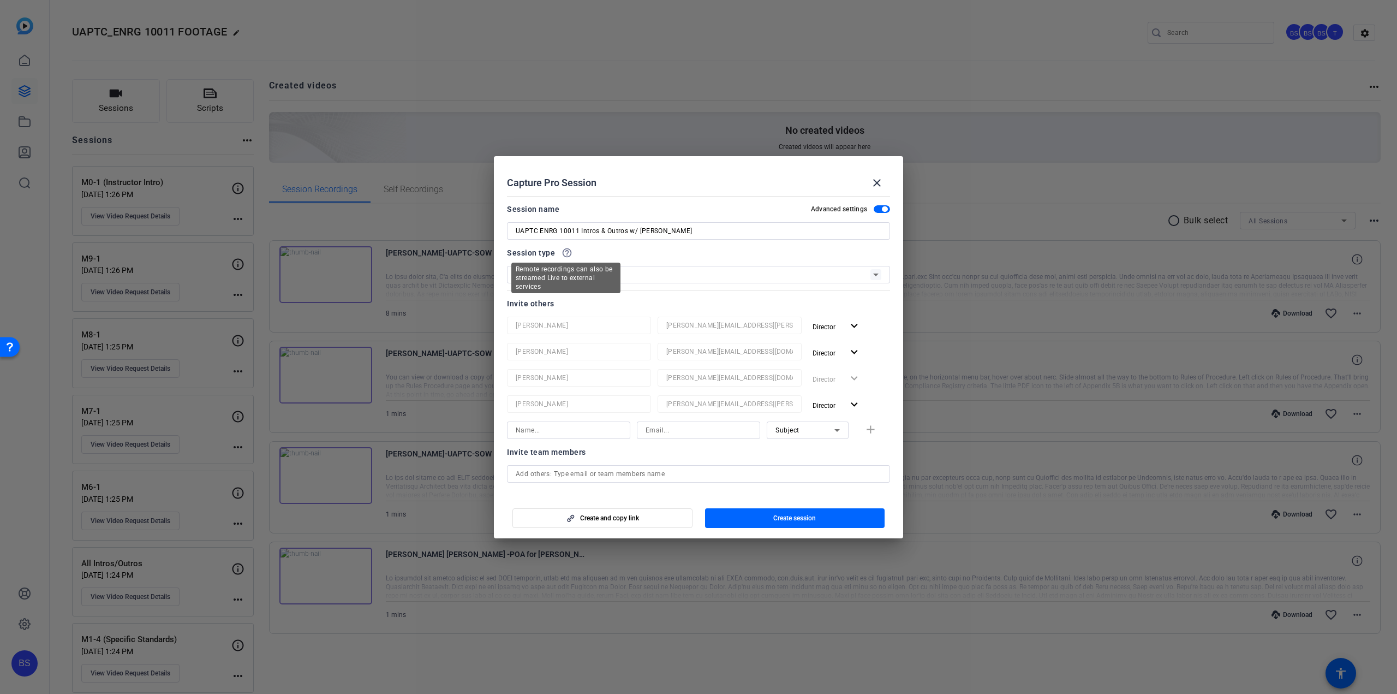
click at [570, 253] on mat-icon "help_outline" at bounding box center [567, 252] width 11 height 11
click at [869, 274] on icon at bounding box center [875, 274] width 13 height 13
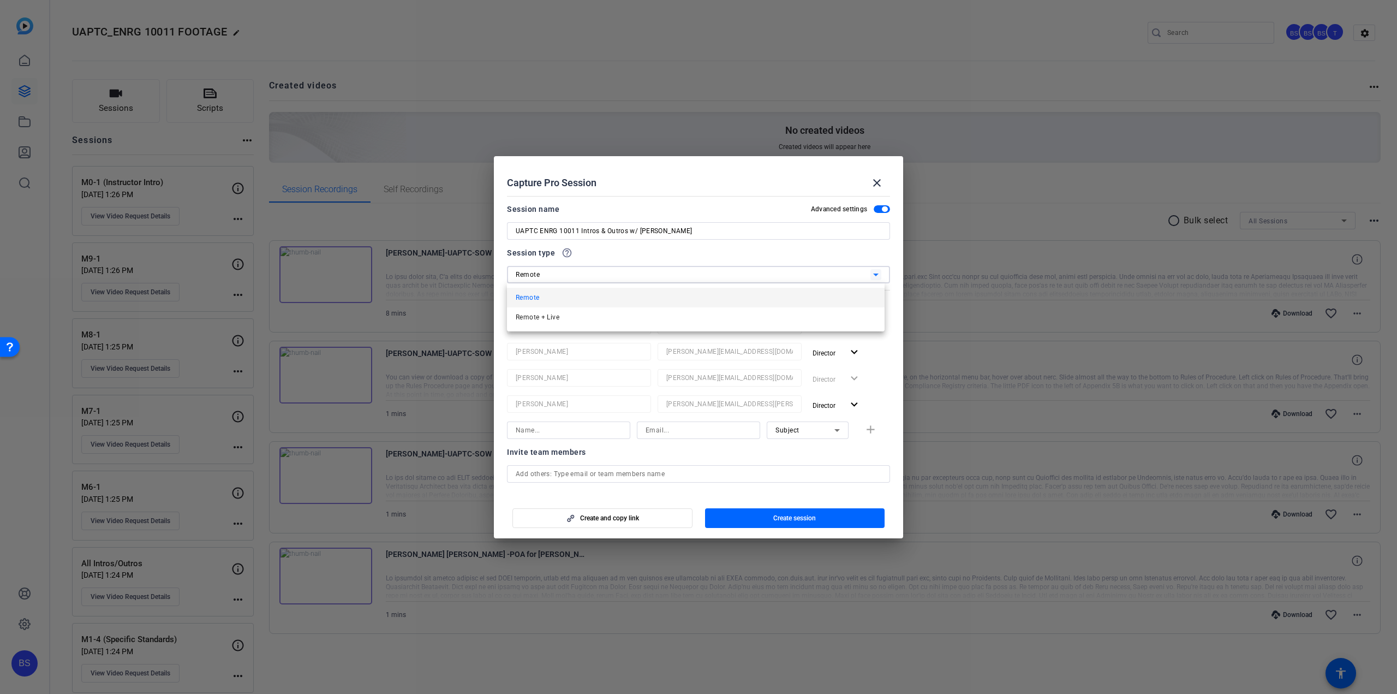
click at [741, 248] on div at bounding box center [698, 347] width 1397 height 694
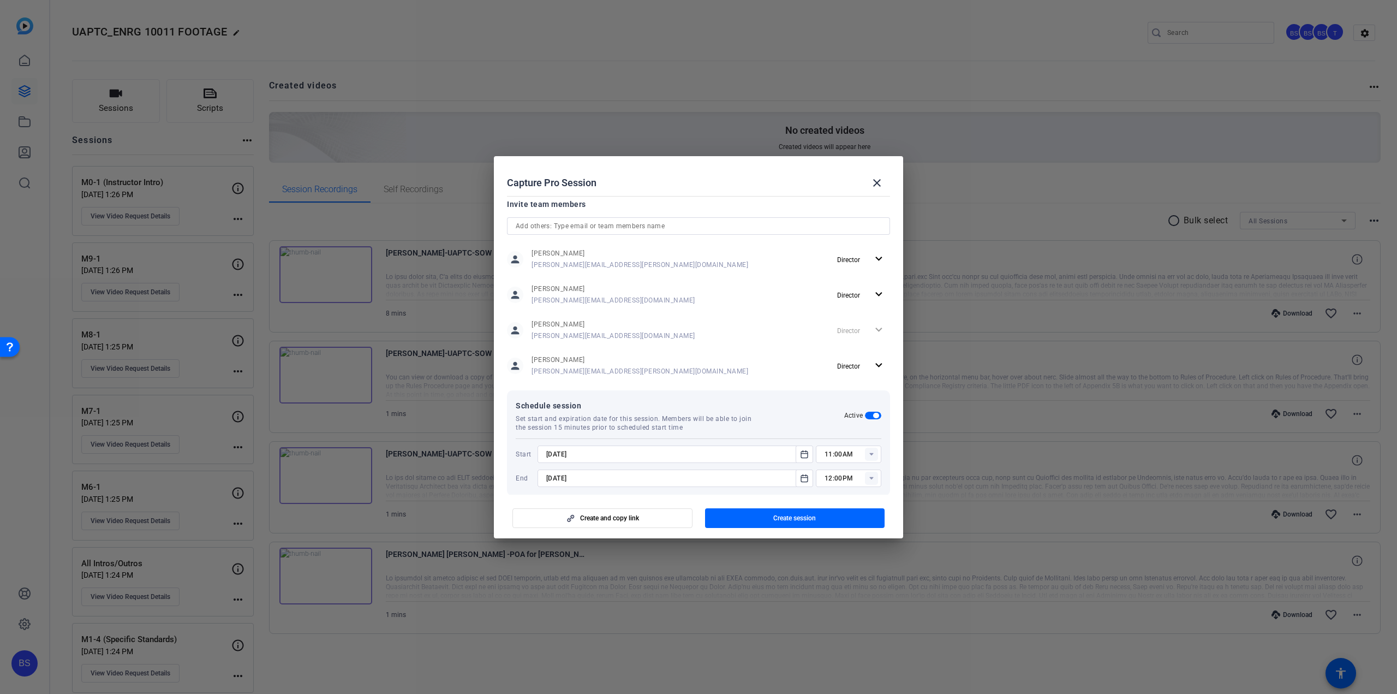
scroll to position [260, 0]
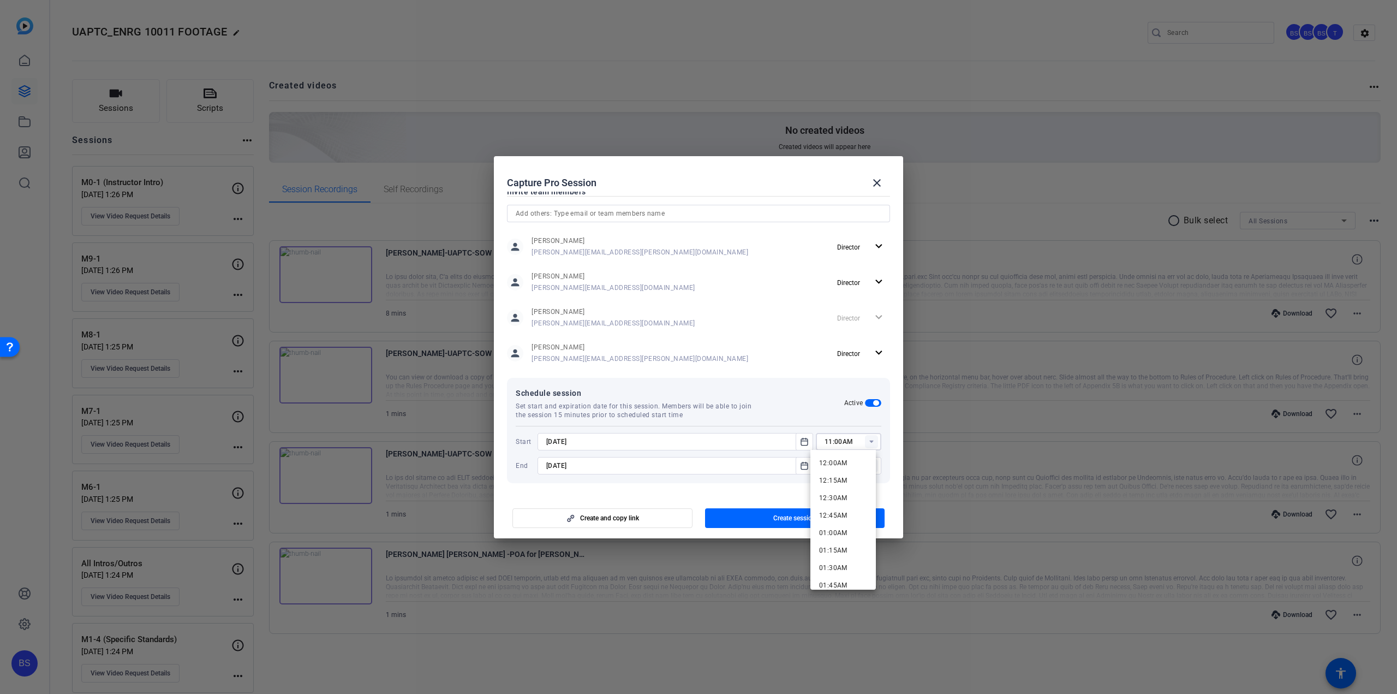
click at [847, 442] on input "11:00AM" at bounding box center [853, 441] width 57 height 13
click at [754, 486] on mat-dialog-content "Session name Advanced settings UAPTC ENRG 10011 Intros & Outros w/ [PERSON_NAME…" at bounding box center [698, 343] width 409 height 303
click at [747, 516] on span "button" at bounding box center [795, 518] width 180 height 26
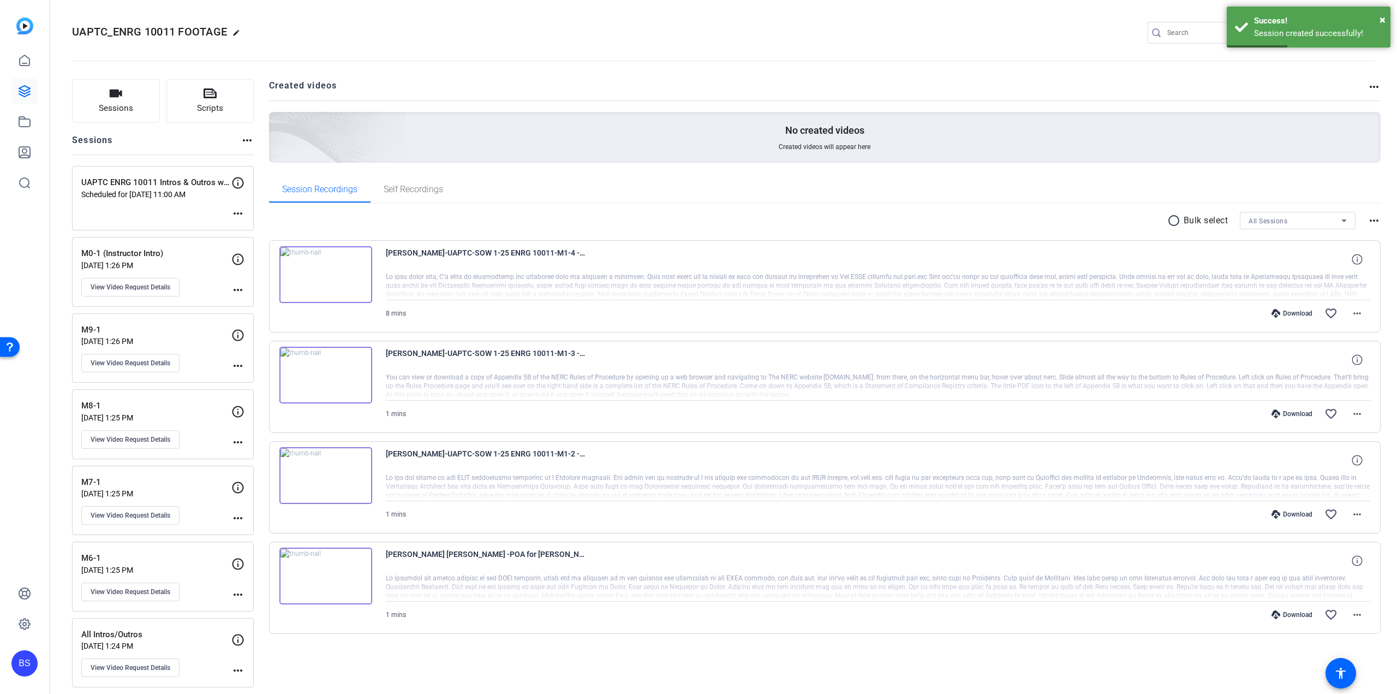
scroll to position [273, 0]
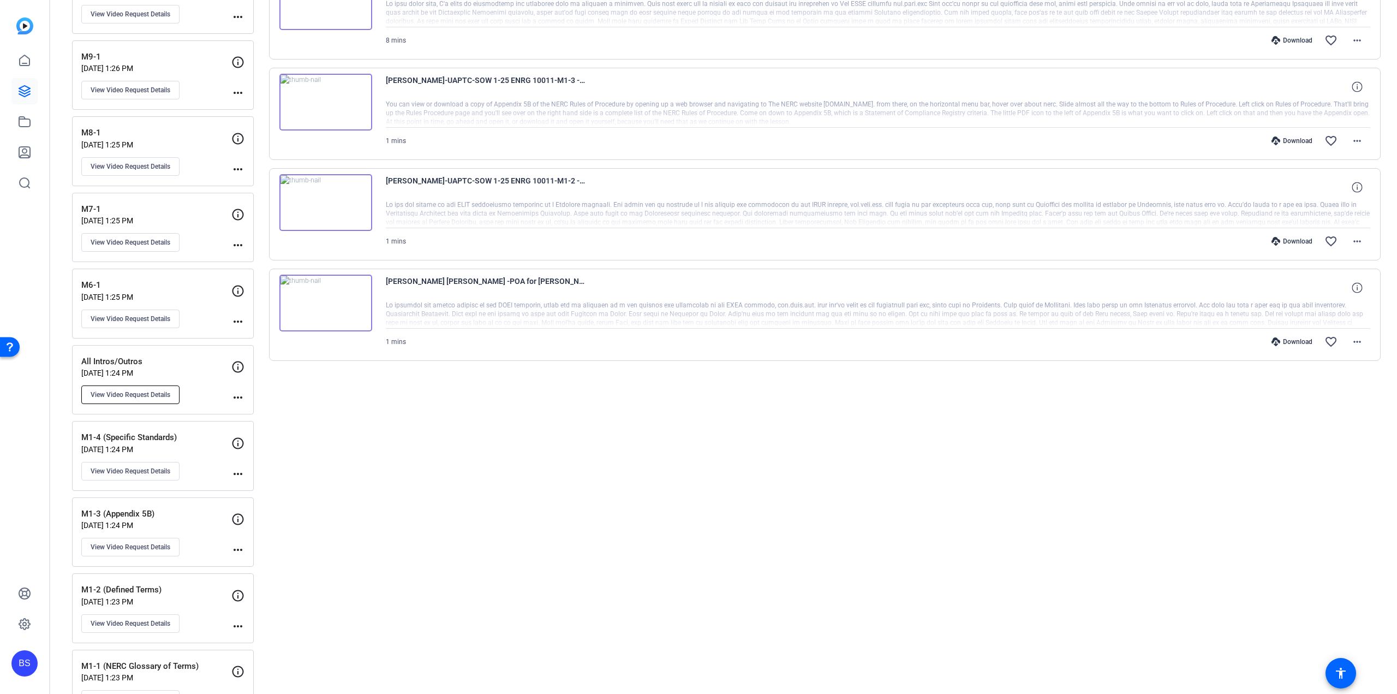
click at [157, 390] on span "View Video Request Details" at bounding box center [131, 394] width 80 height 9
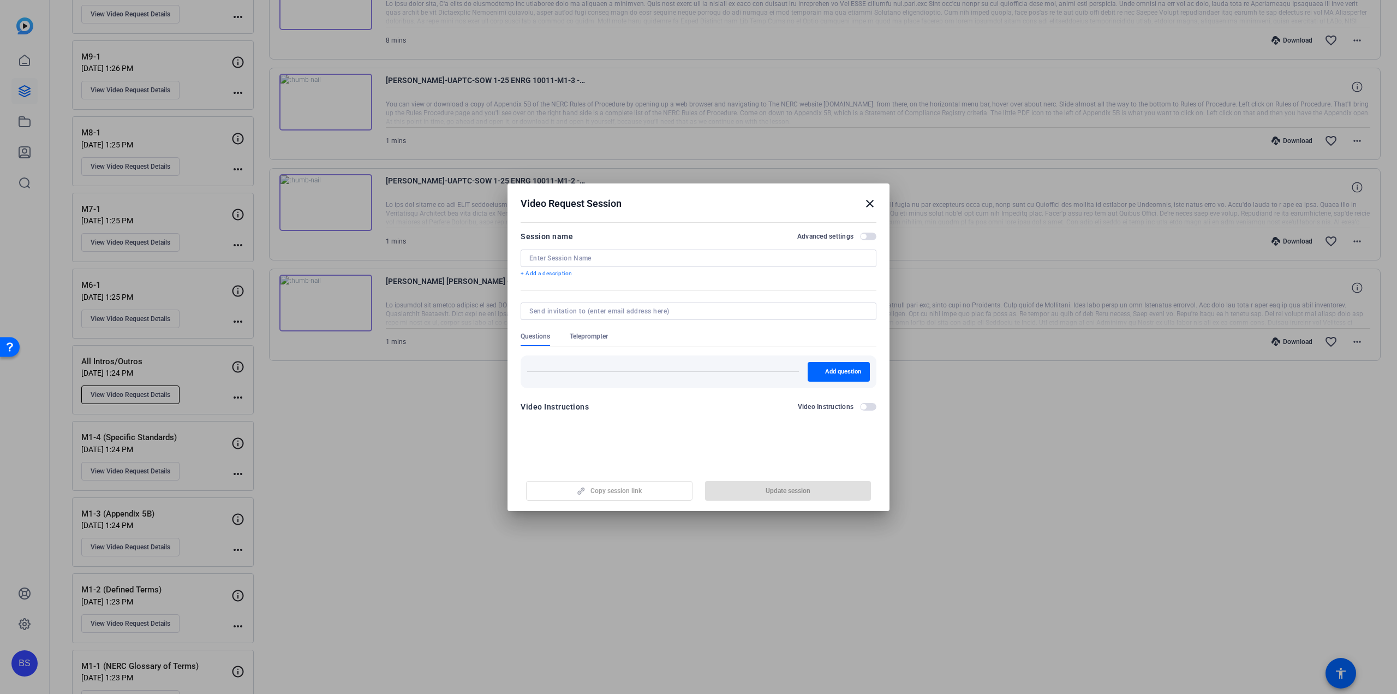
type input "All Intros/Outros"
drag, startPoint x: 865, startPoint y: 200, endPoint x: 815, endPoint y: 231, distance: 58.3
click at [815, 231] on div "Video Request Session close Session name Advanced settings All Intros/Outros + …" at bounding box center [699, 307] width 382 height 248
click at [868, 200] on mat-icon "close" at bounding box center [869, 203] width 13 height 13
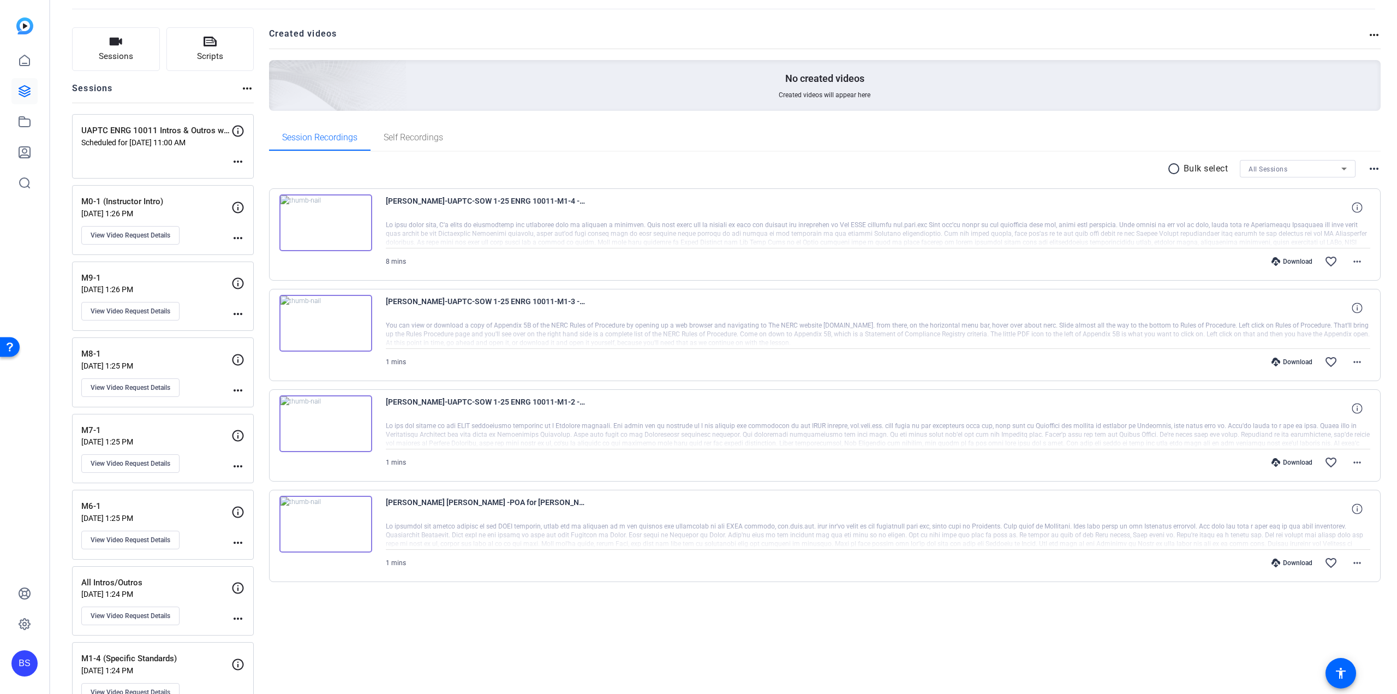
scroll to position [0, 0]
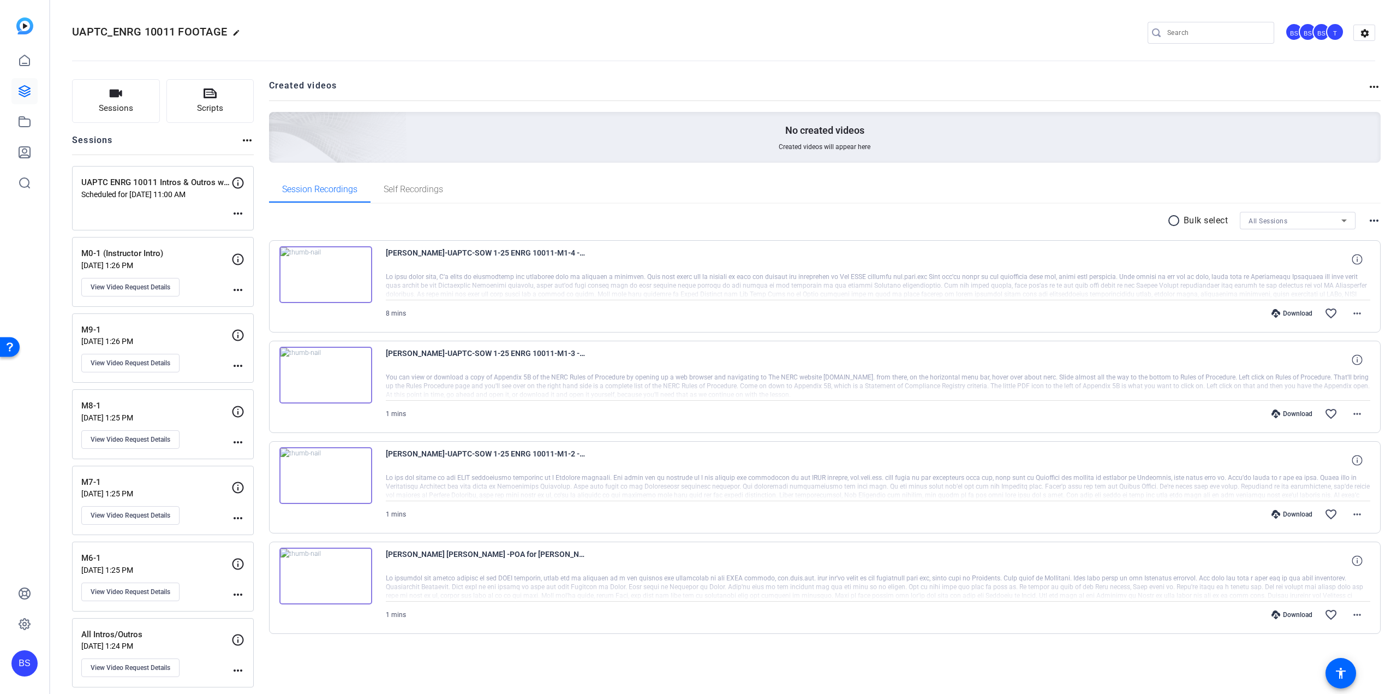
click at [239, 184] on icon at bounding box center [237, 182] width 13 height 13
click at [238, 215] on mat-icon "more_horiz" at bounding box center [237, 213] width 13 height 13
click at [250, 223] on span "Edit Session" at bounding box center [265, 229] width 50 height 13
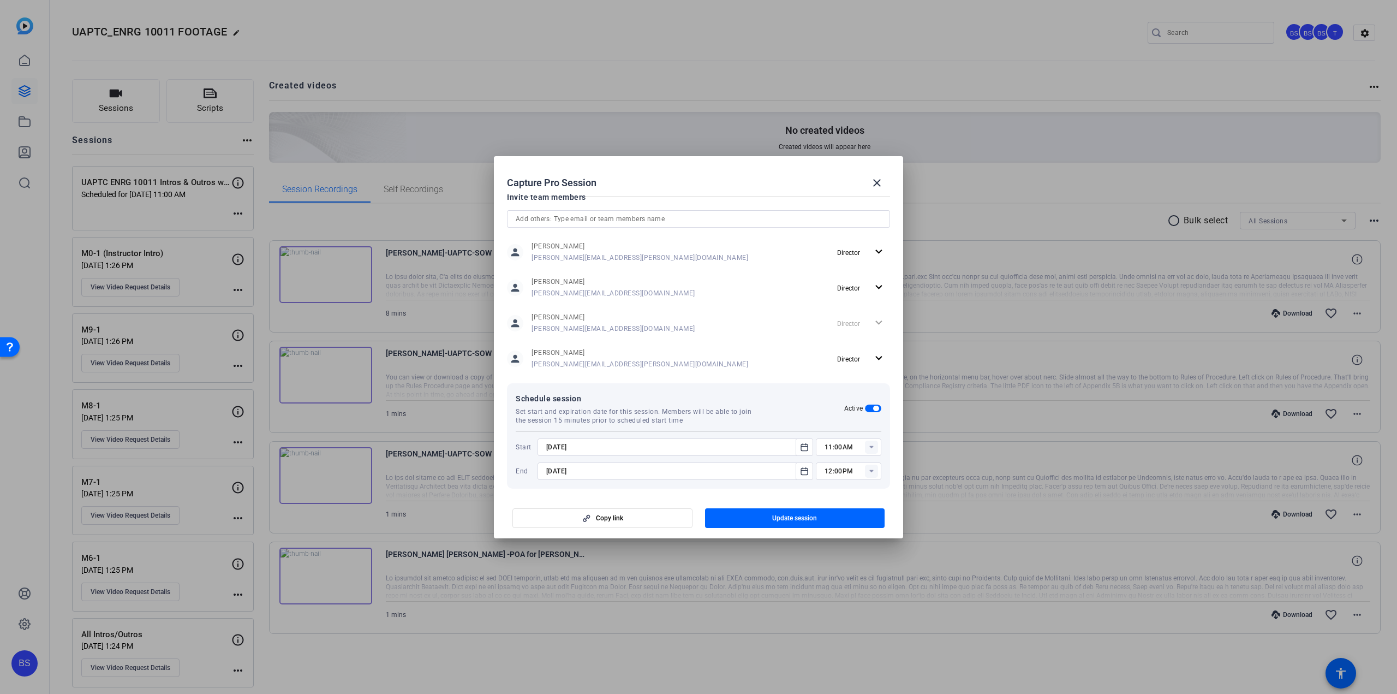
scroll to position [304, 0]
click at [874, 184] on mat-icon "close" at bounding box center [876, 182] width 13 height 13
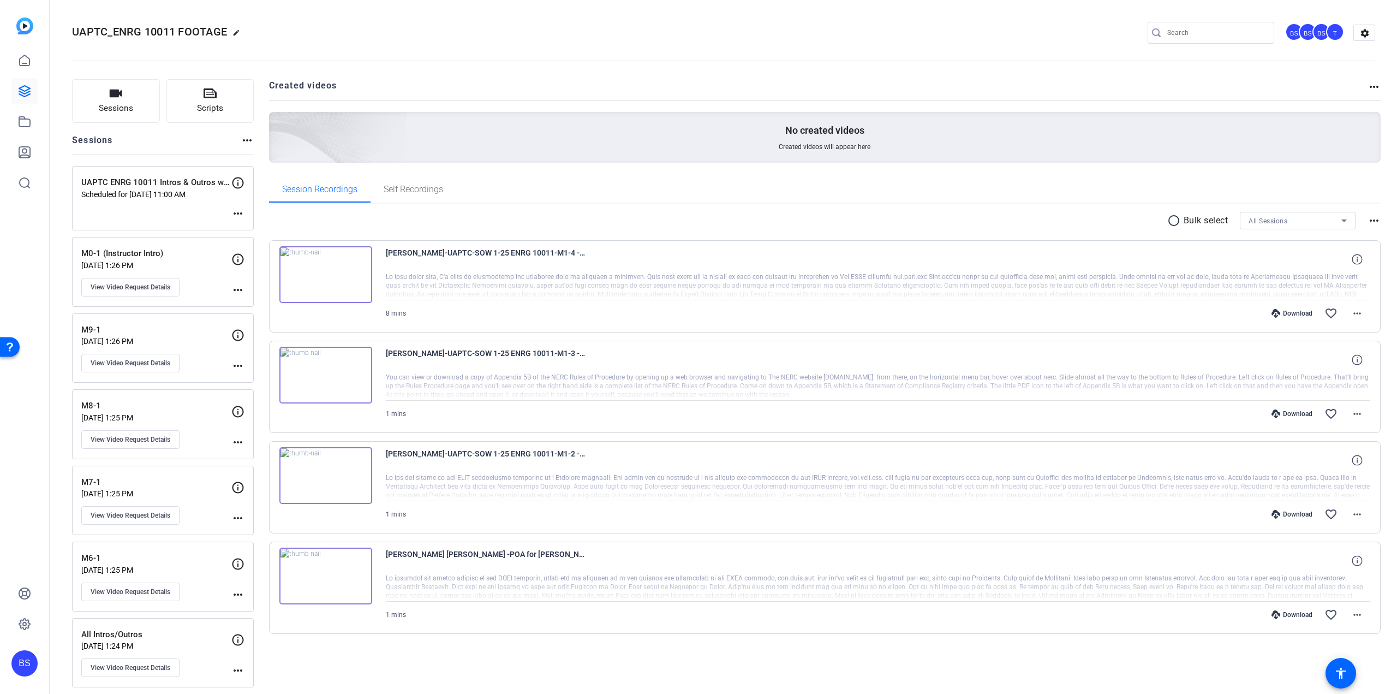
click at [238, 209] on mat-icon "more_horiz" at bounding box center [237, 213] width 13 height 13
click at [248, 226] on span "Edit Session" at bounding box center [265, 229] width 50 height 13
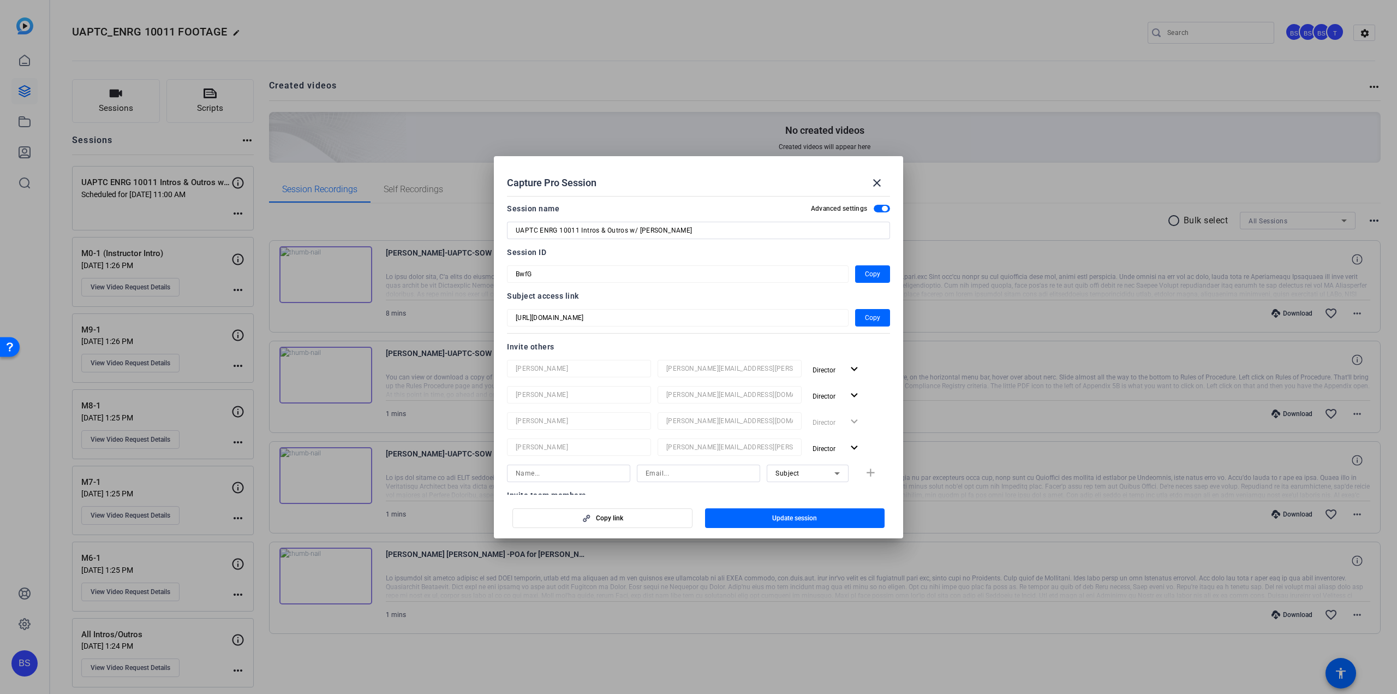
scroll to position [0, 0]
click at [855, 315] on span "button" at bounding box center [872, 318] width 35 height 26
click at [871, 312] on span "Copy" at bounding box center [872, 318] width 15 height 13
drag, startPoint x: 873, startPoint y: 273, endPoint x: 848, endPoint y: 314, distance: 48.0
click at [828, 283] on div "BwfG Copy" at bounding box center [698, 274] width 383 height 17
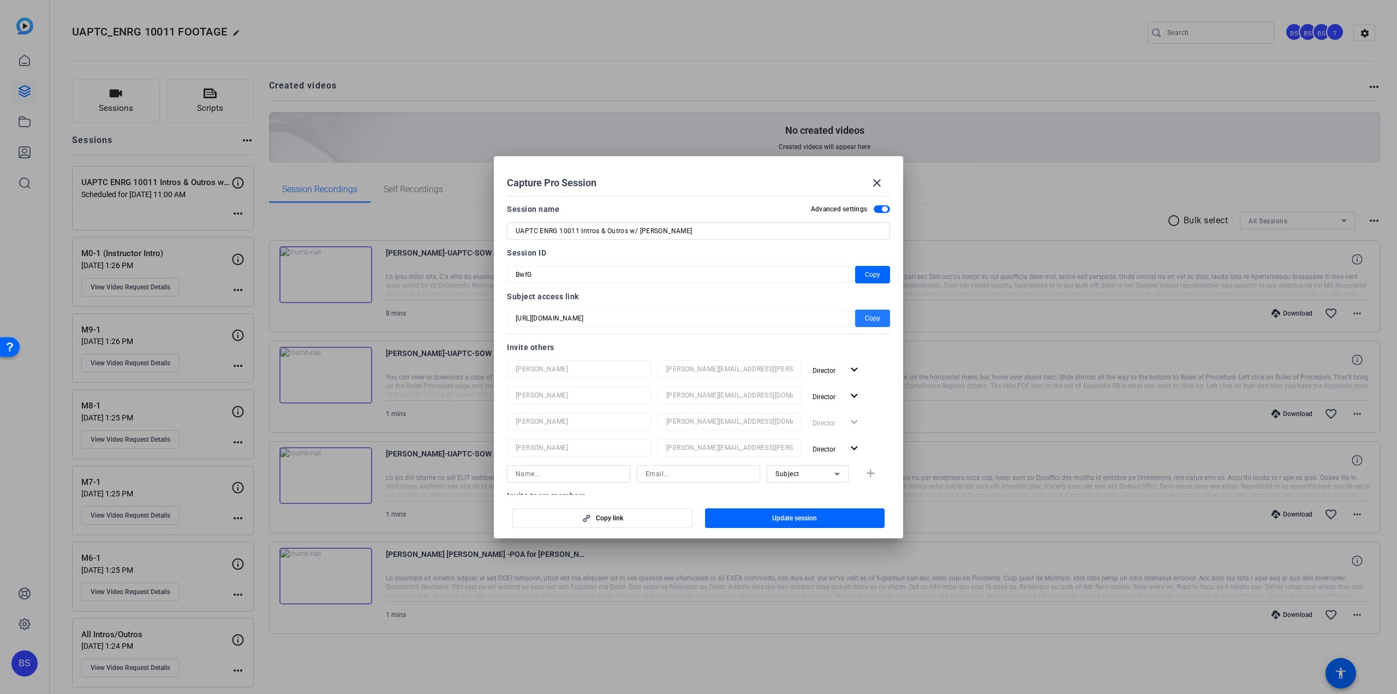
click at [862, 325] on span "button" at bounding box center [872, 318] width 35 height 26
click at [870, 266] on span "button" at bounding box center [872, 274] width 35 height 26
click at [878, 183] on mat-icon "close" at bounding box center [876, 182] width 13 height 13
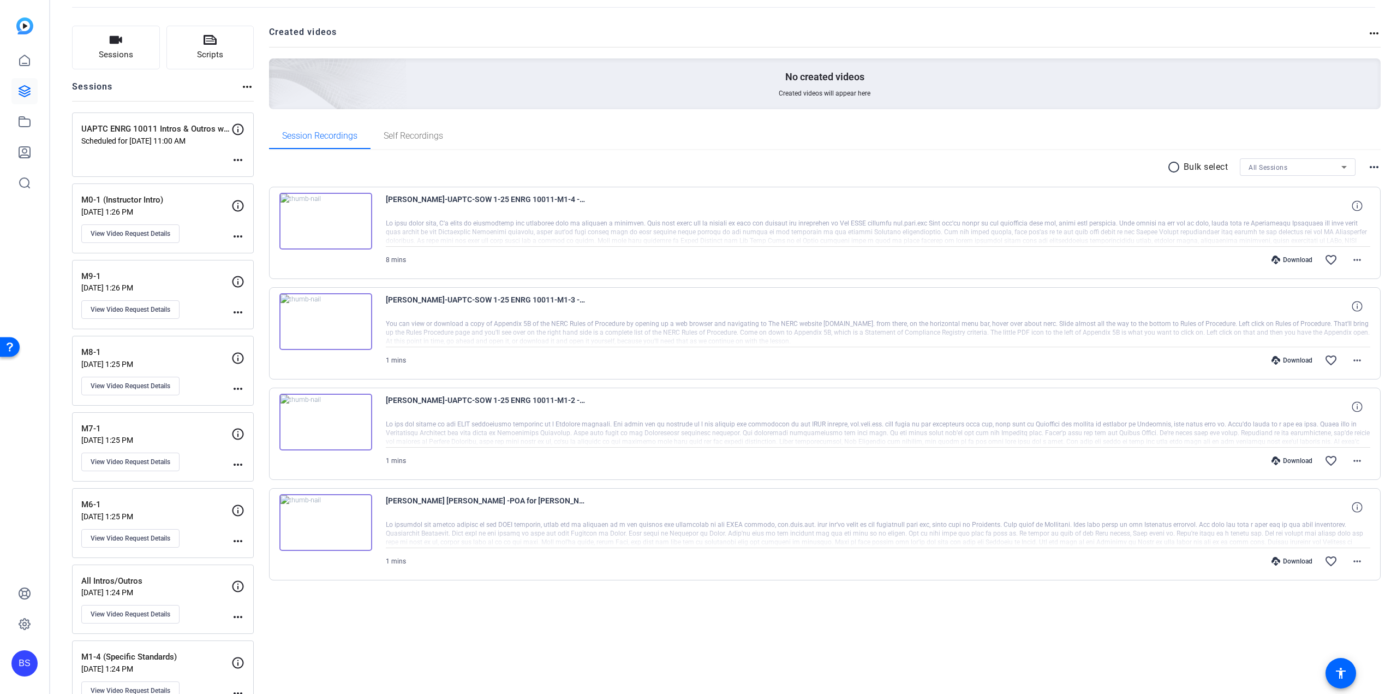
scroll to position [31, 0]
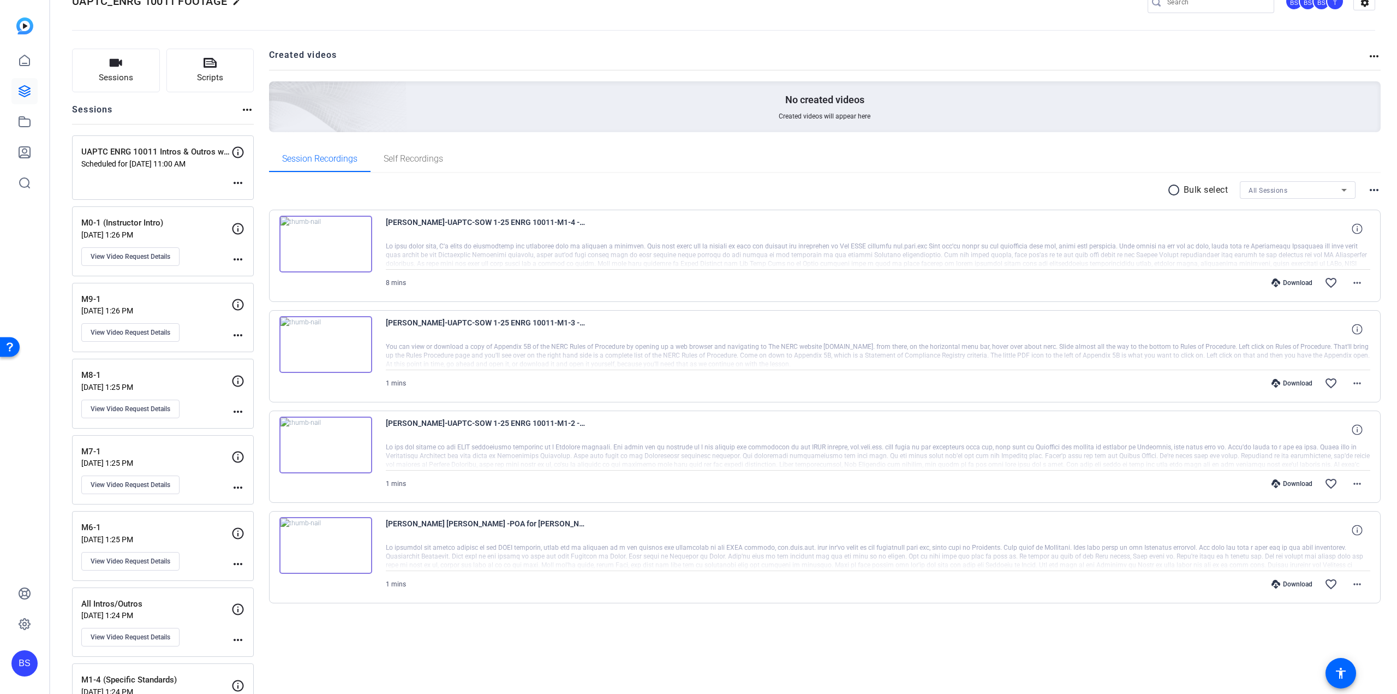
click at [238, 333] on mat-icon "more_horiz" at bounding box center [237, 335] width 13 height 13
click at [236, 332] on div at bounding box center [698, 347] width 1397 height 694
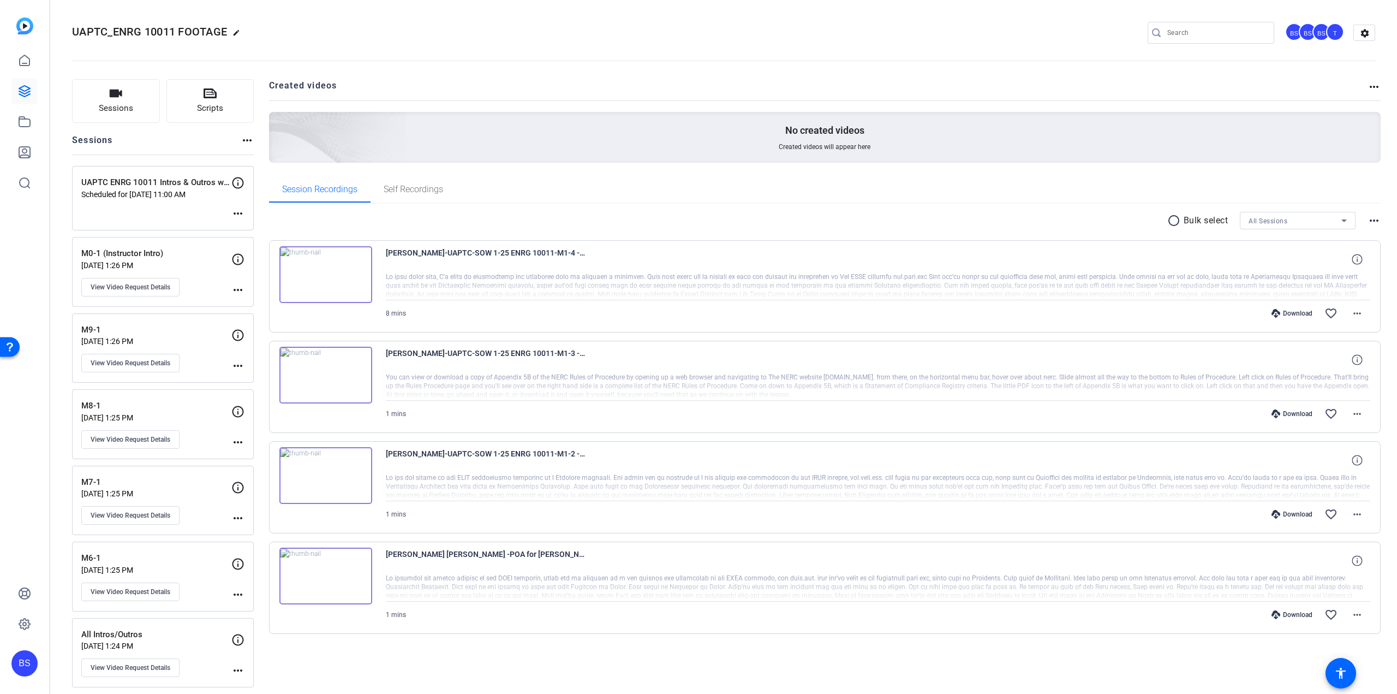
scroll to position [0, 0]
click at [238, 363] on mat-icon "more_horiz" at bounding box center [237, 365] width 13 height 13
click at [139, 359] on div at bounding box center [698, 347] width 1397 height 694
click at [124, 355] on button "View Video Request Details" at bounding box center [130, 363] width 98 height 19
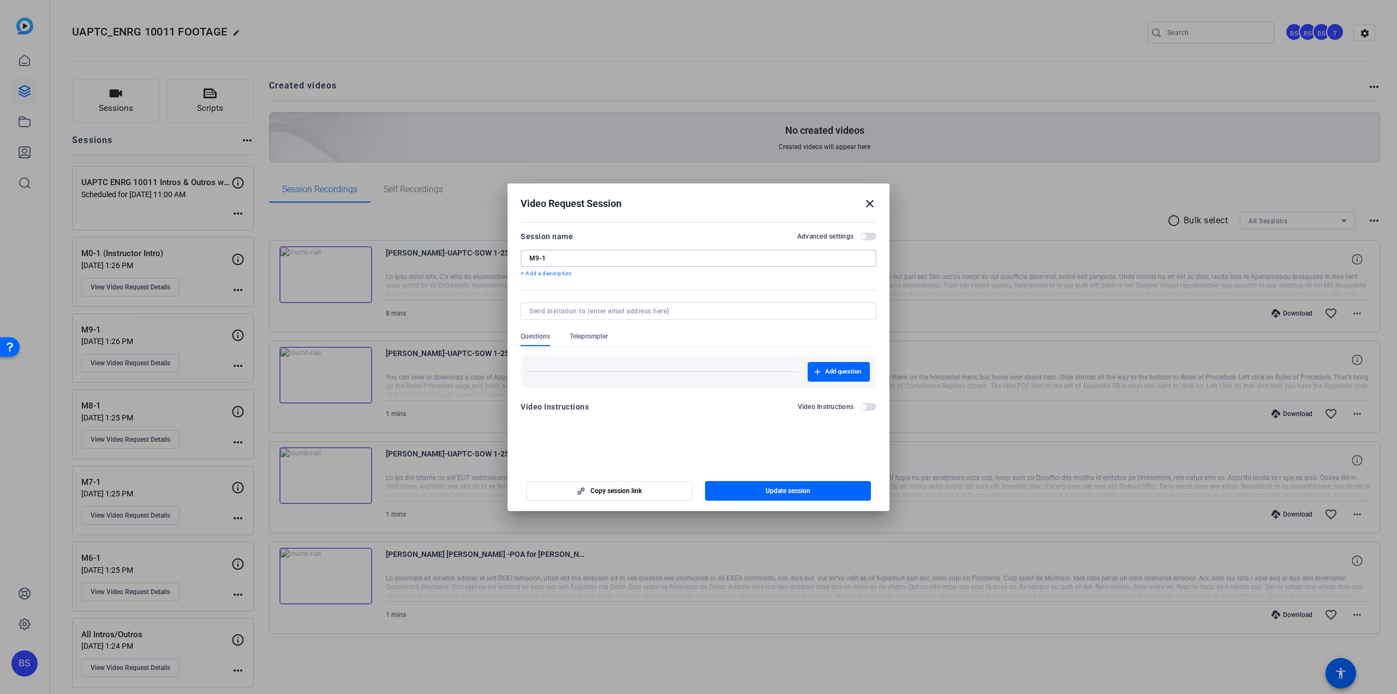
drag, startPoint x: 547, startPoint y: 256, endPoint x: 535, endPoint y: 254, distance: 12.2
click at [535, 254] on input "M9-1" at bounding box center [698, 258] width 338 height 9
type input "M0-2 (Course Intro)"
click at [776, 492] on span "Update session" at bounding box center [788, 490] width 45 height 9
click at [870, 202] on mat-icon "close" at bounding box center [869, 203] width 13 height 13
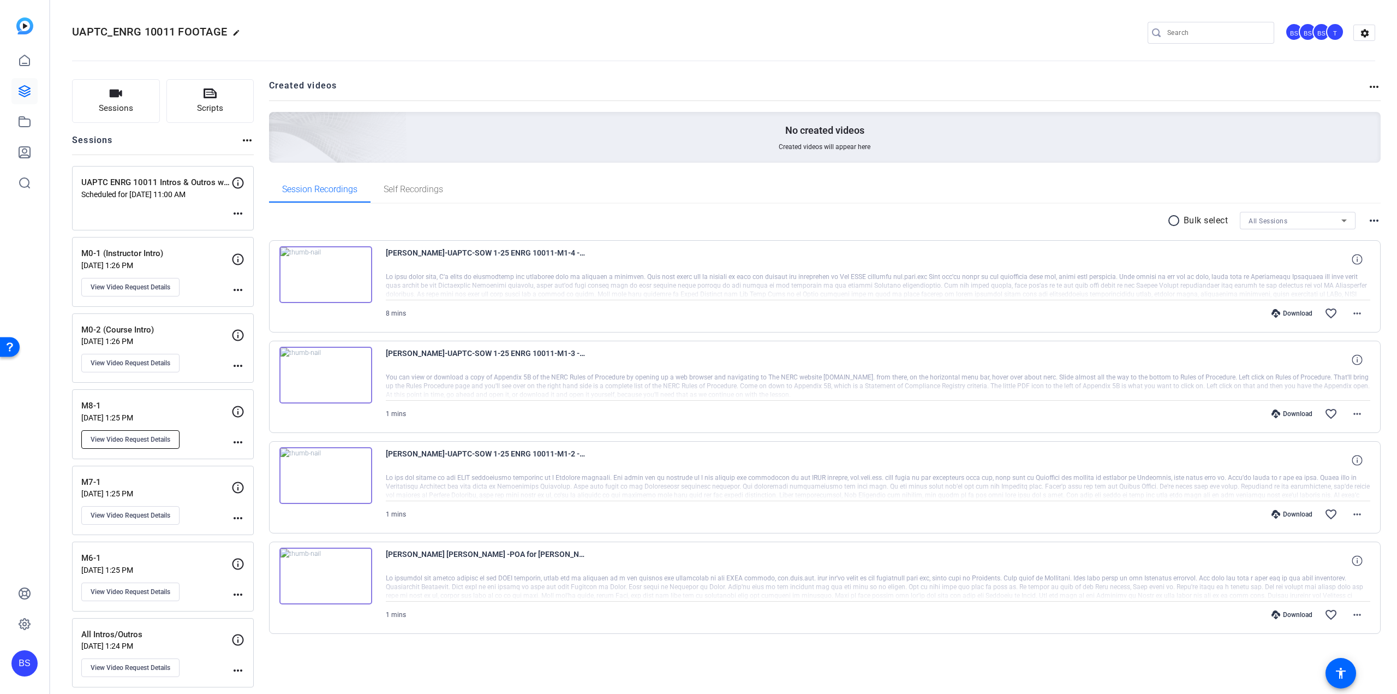
click at [159, 438] on span "View Video Request Details" at bounding box center [131, 439] width 80 height 9
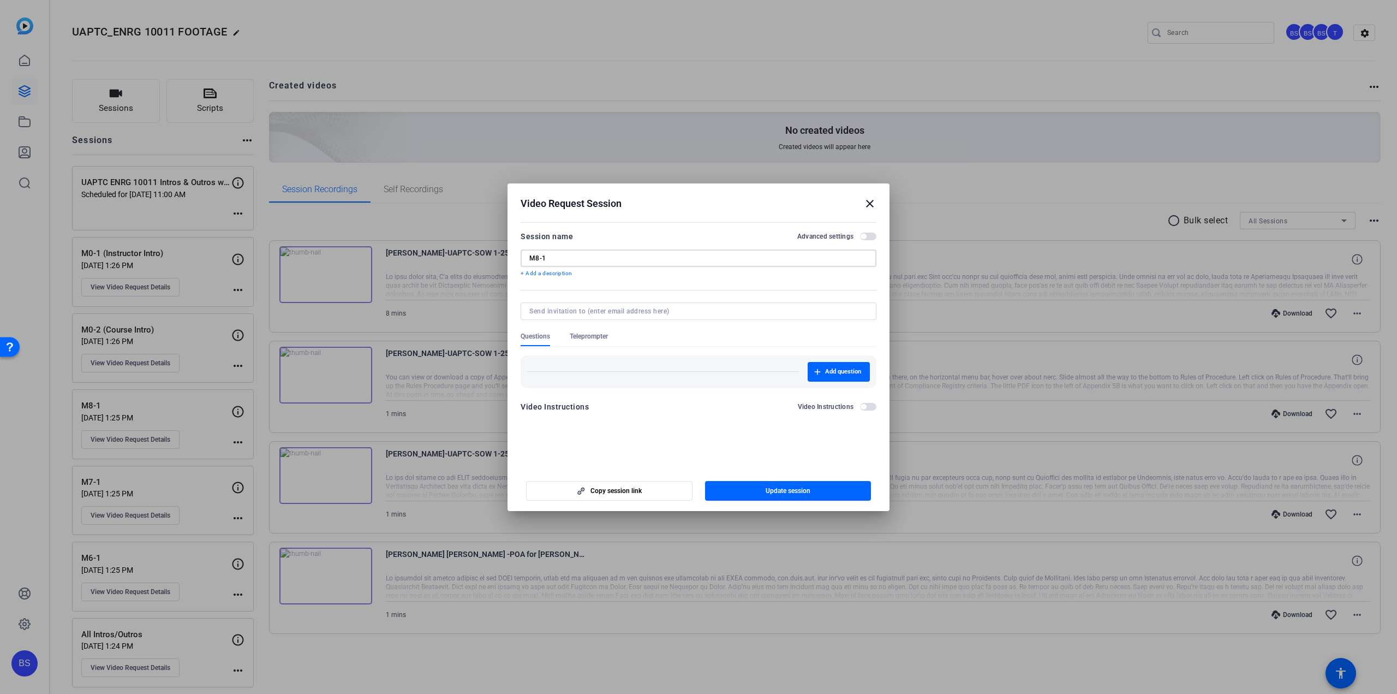
click at [536, 257] on input "M8-1" at bounding box center [698, 258] width 338 height 9
click at [564, 257] on input "M3-1" at bounding box center [698, 258] width 338 height 9
type input "M3-1 (Diagrams & Spreadsheet Activity)"
click at [823, 498] on span "button" at bounding box center [788, 491] width 166 height 26
click at [868, 202] on mat-icon "close" at bounding box center [869, 203] width 13 height 13
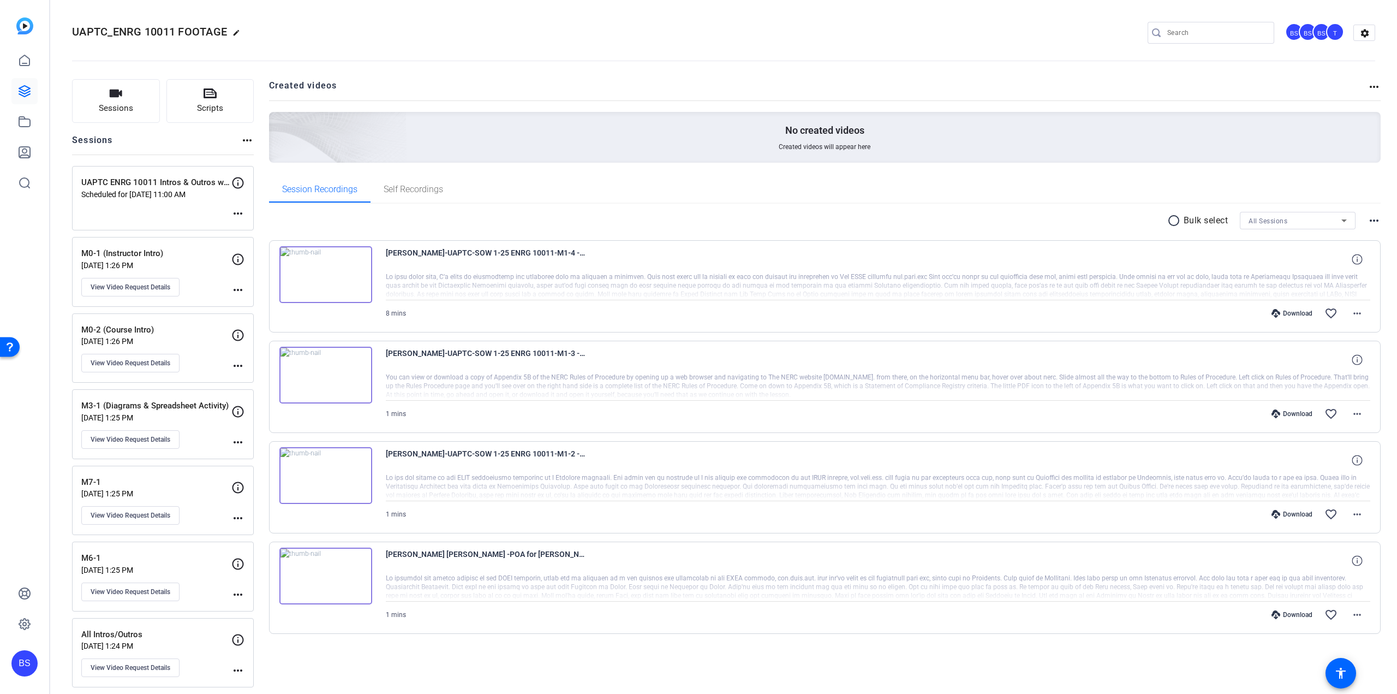
click at [240, 514] on mat-icon "more_horiz" at bounding box center [237, 517] width 13 height 13
click at [122, 512] on div at bounding box center [698, 347] width 1397 height 694
click at [132, 515] on span "View Video Request Details" at bounding box center [131, 515] width 80 height 9
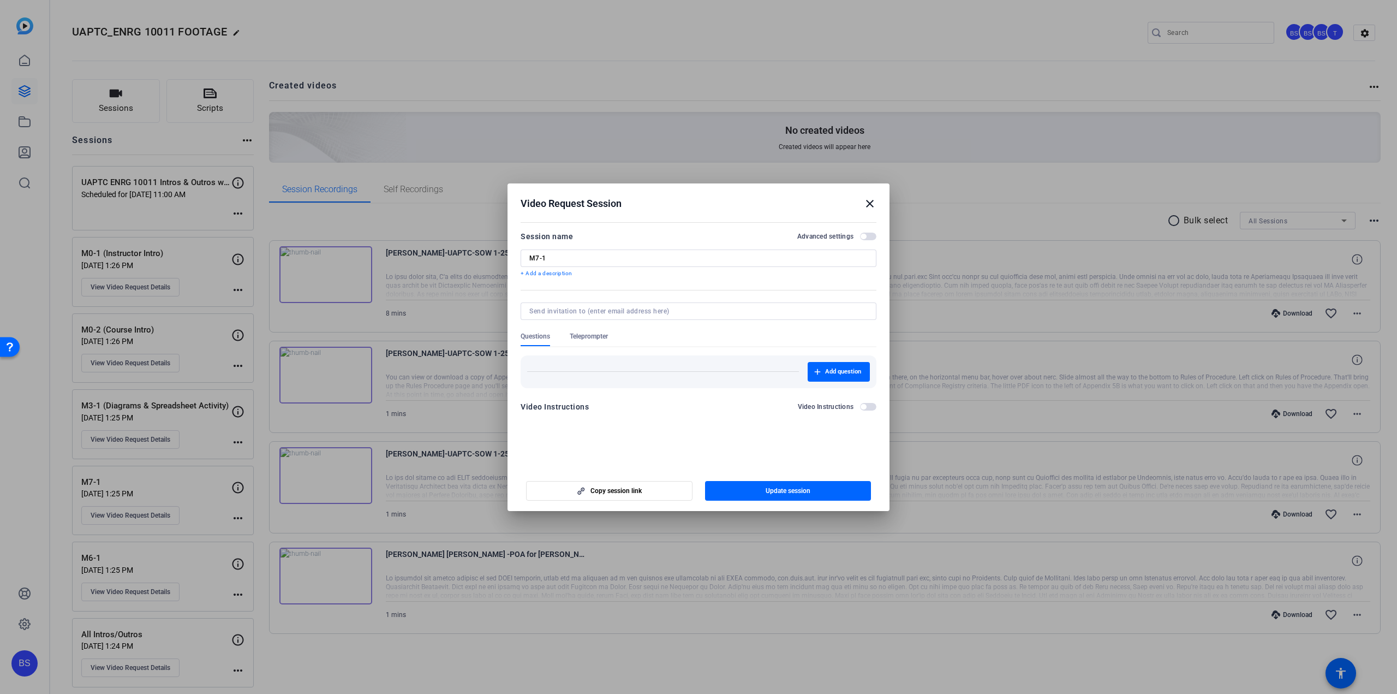
click at [585, 259] on input "M7-1" at bounding box center [698, 258] width 338 height 9
type input "M7-1 ([PERSON_NAME]. Best Practices for Network Segment)"
click at [795, 491] on span "Update session" at bounding box center [788, 490] width 45 height 9
click at [798, 490] on span "Update session" at bounding box center [788, 490] width 45 height 9
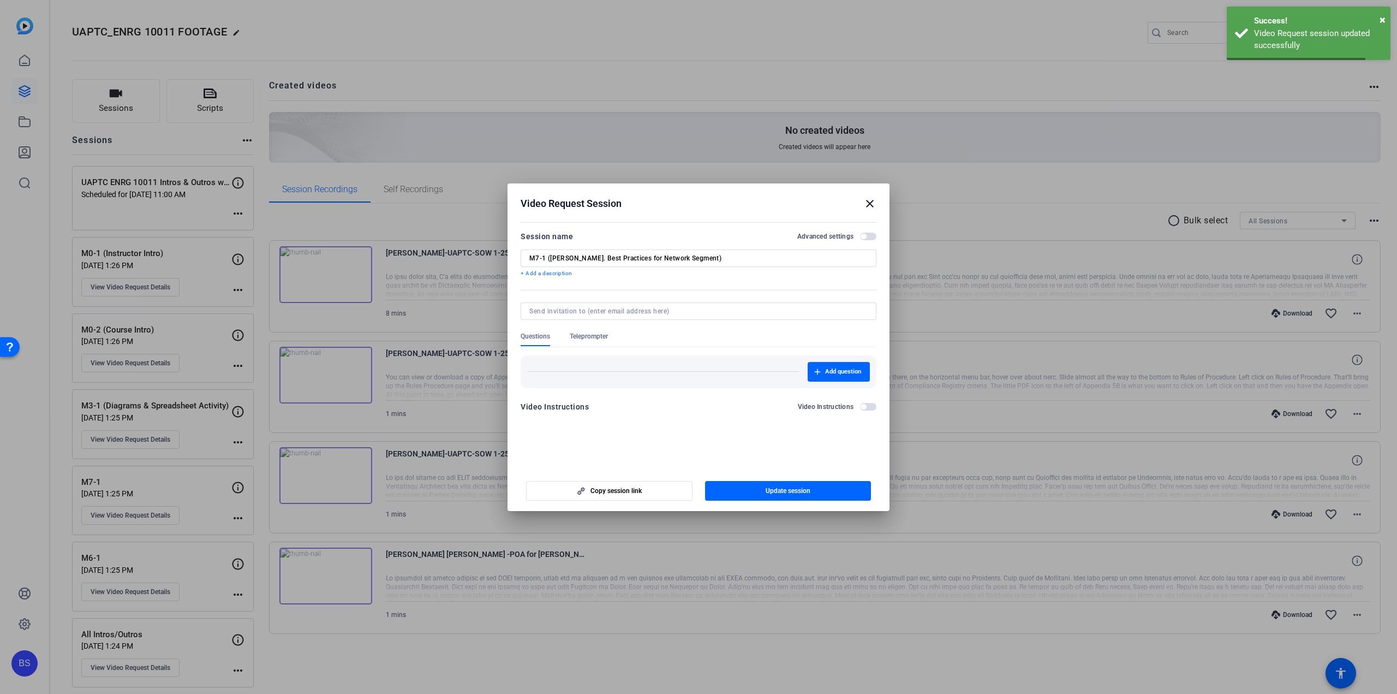
click at [869, 204] on mat-icon "close" at bounding box center [869, 203] width 13 height 13
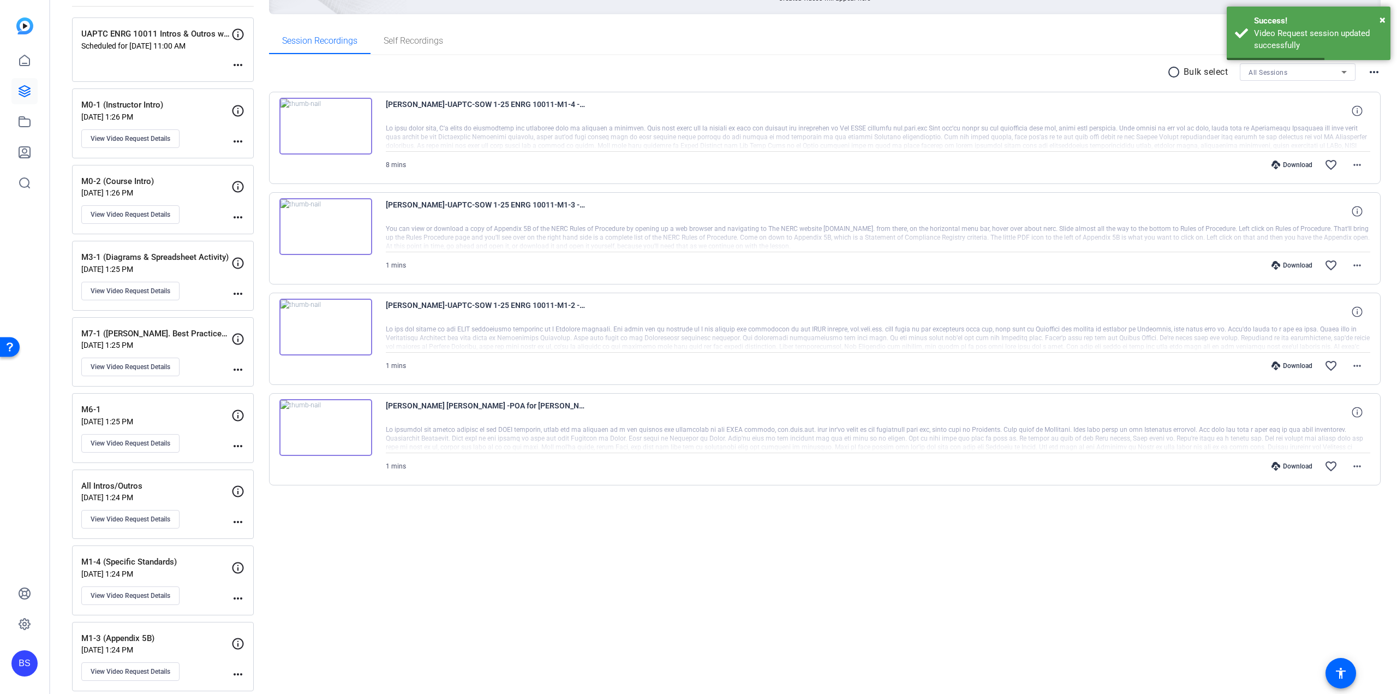
scroll to position [164, 0]
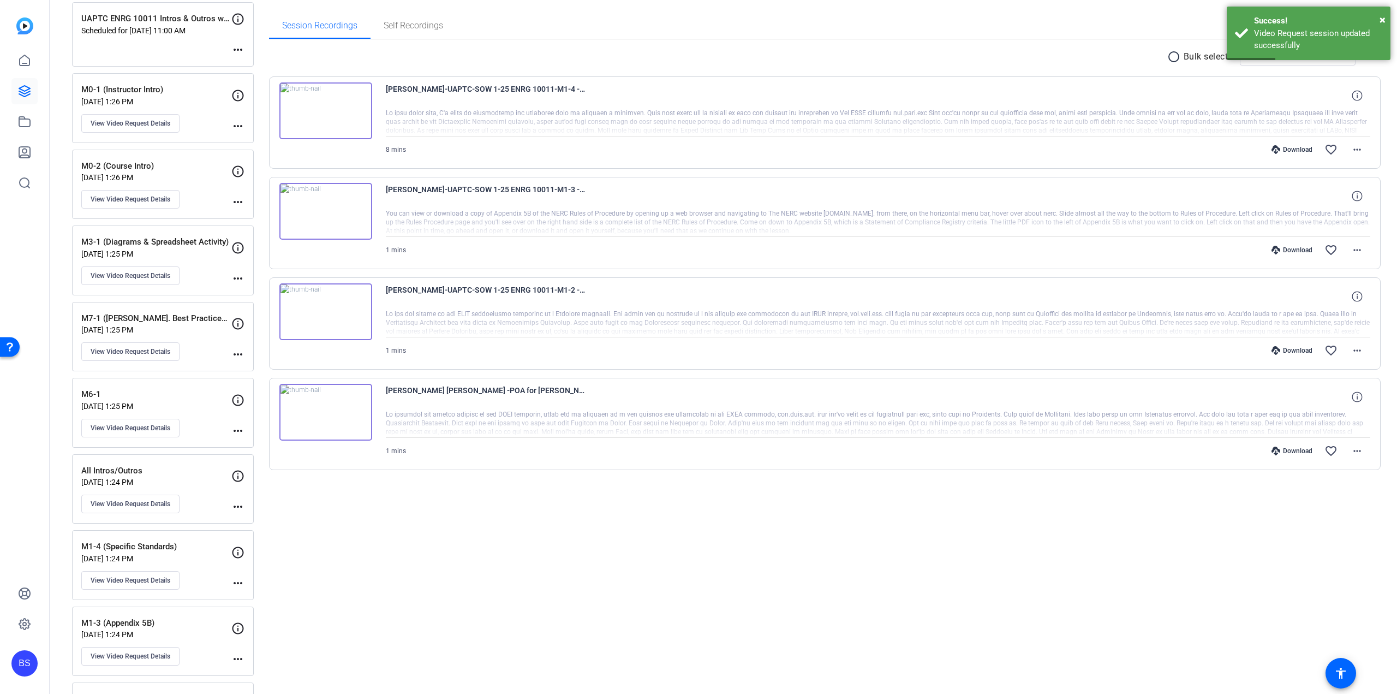
click at [240, 425] on mat-icon "more_horiz" at bounding box center [237, 430] width 13 height 13
click at [260, 446] on span "Archive Session" at bounding box center [265, 442] width 50 height 13
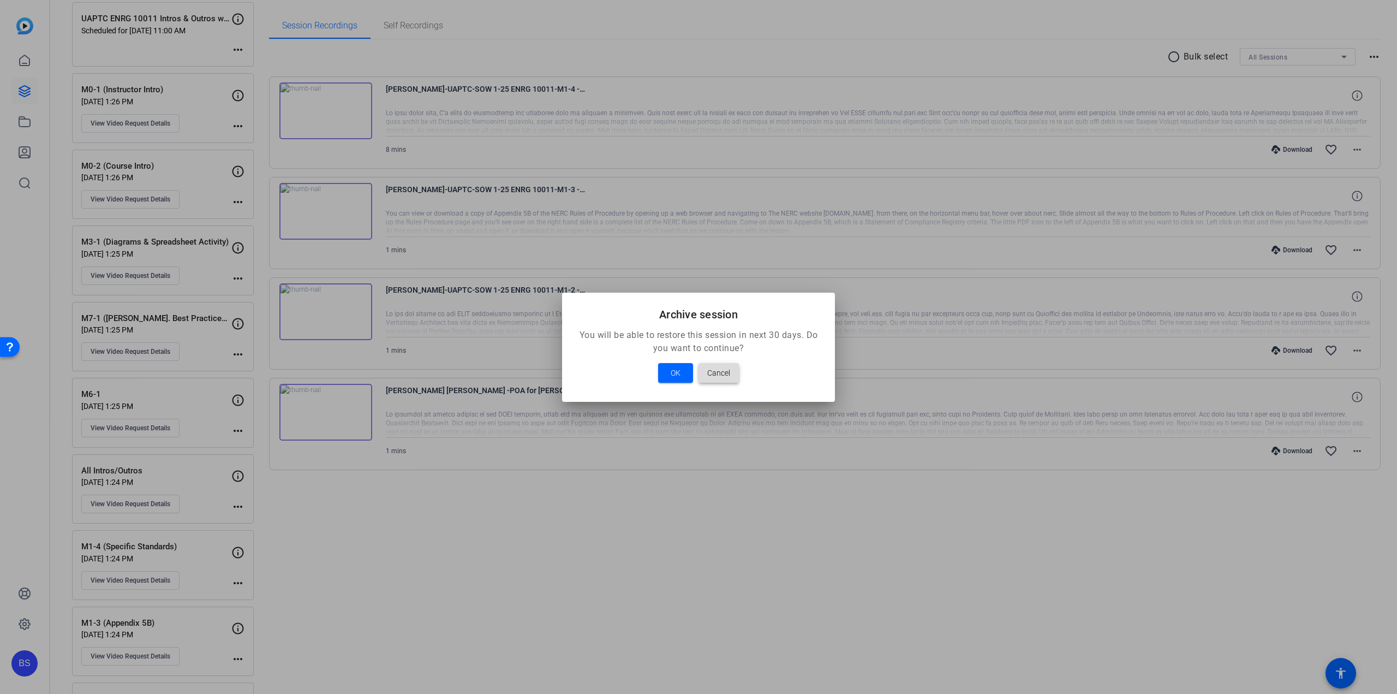
click at [726, 374] on span "Cancel" at bounding box center [718, 372] width 23 height 13
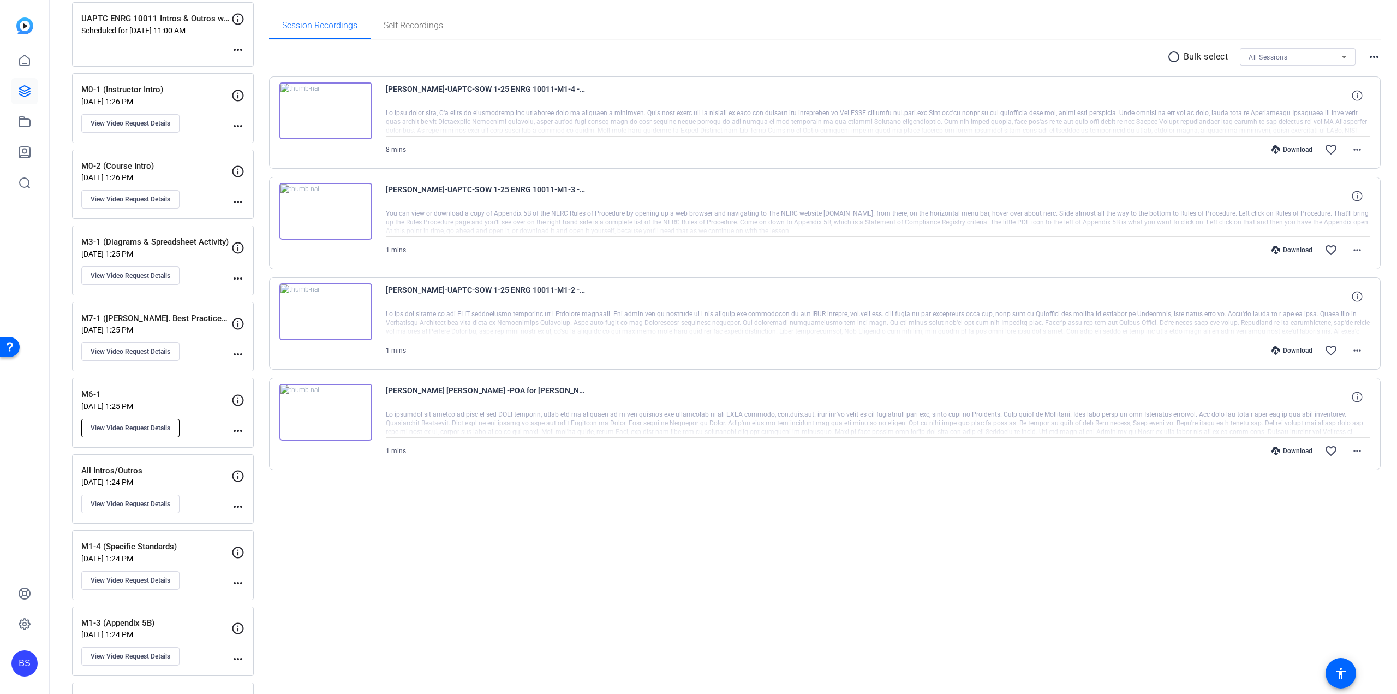
click at [152, 424] on span "View Video Request Details" at bounding box center [131, 428] width 80 height 9
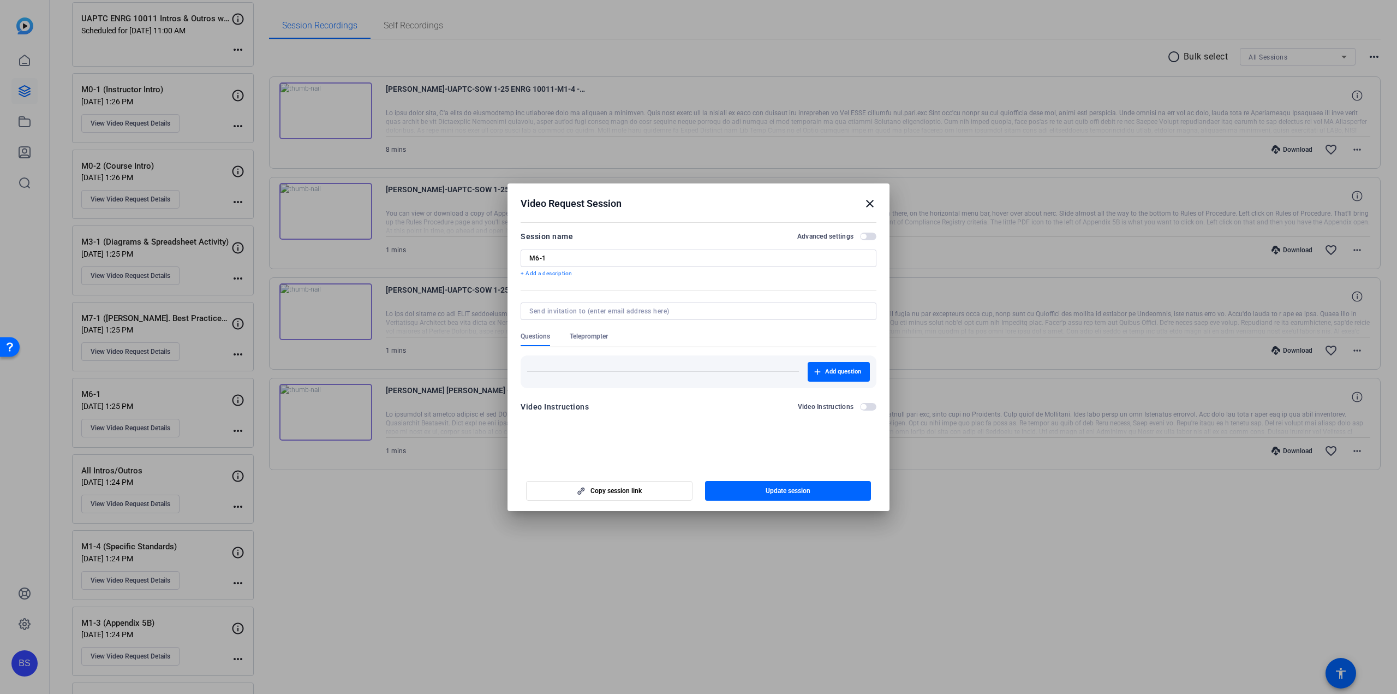
click at [869, 201] on mat-icon "close" at bounding box center [869, 203] width 13 height 13
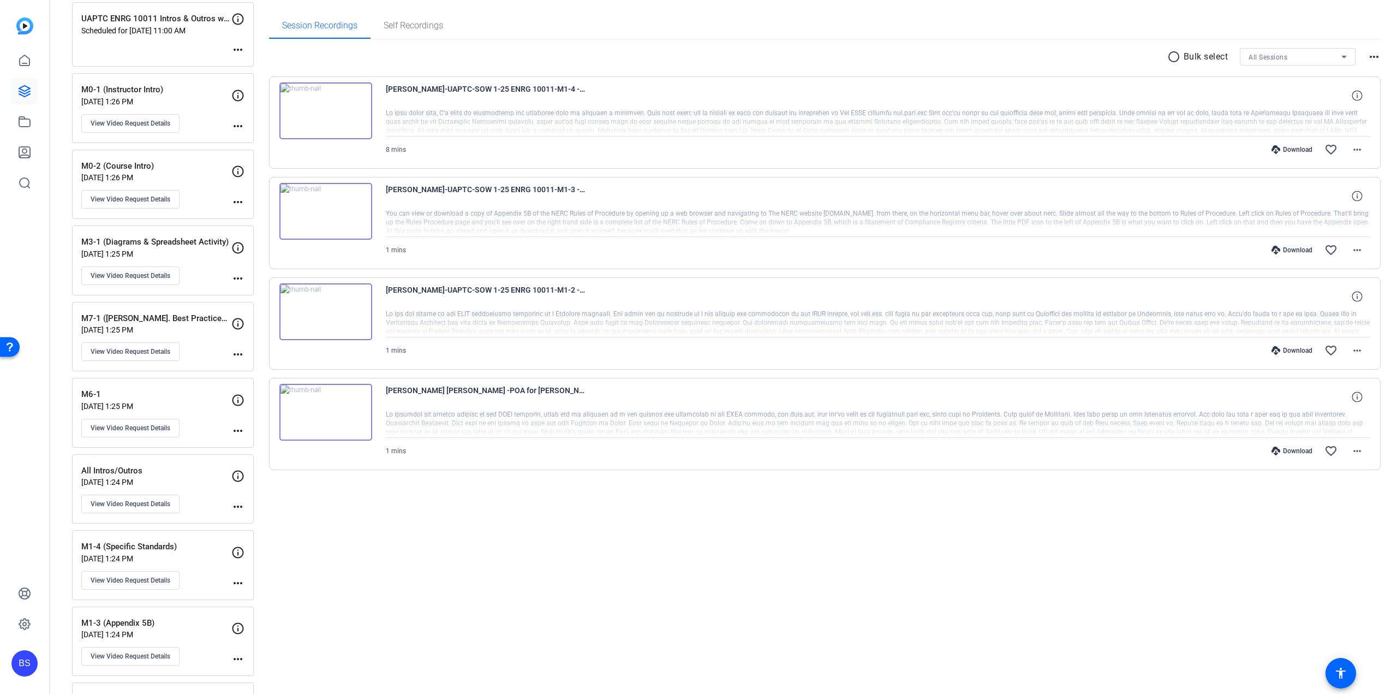
click at [237, 427] on mat-icon "more_horiz" at bounding box center [237, 430] width 13 height 13
click at [271, 438] on span "Archive Session" at bounding box center [265, 442] width 50 height 13
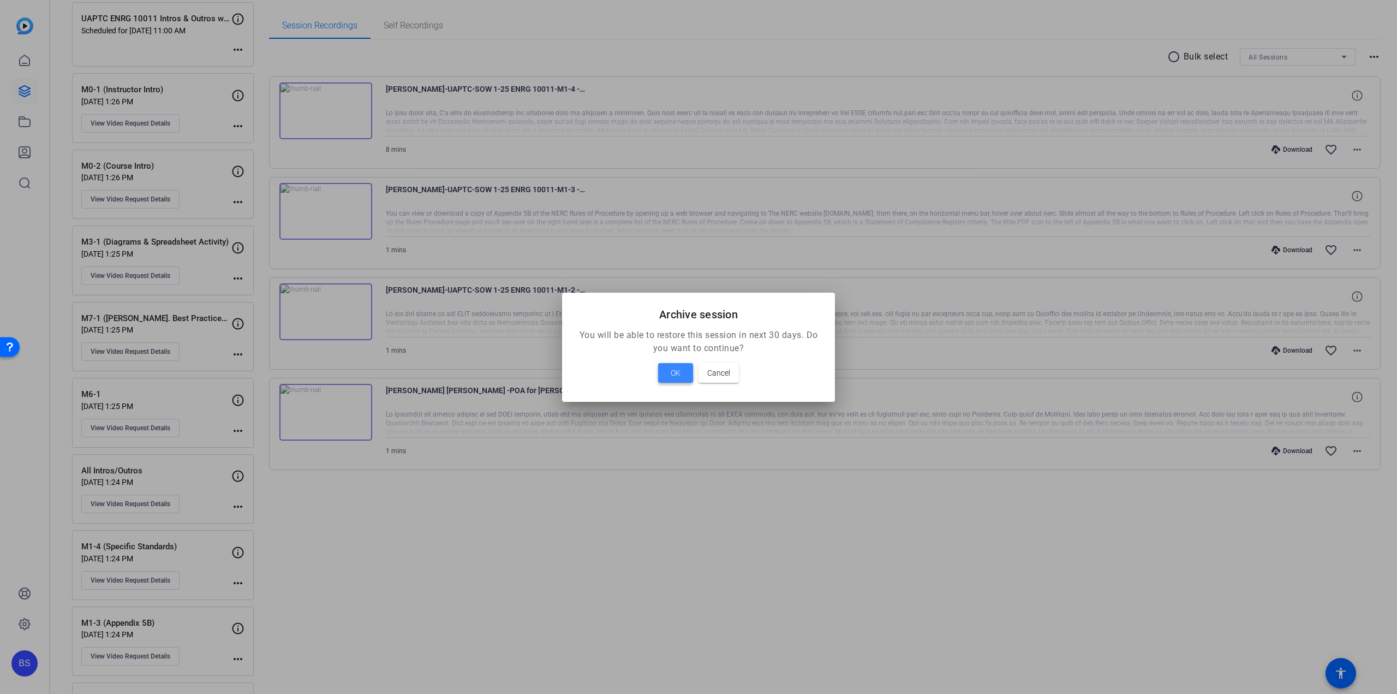
click at [676, 375] on span "OK" at bounding box center [676, 372] width 10 height 13
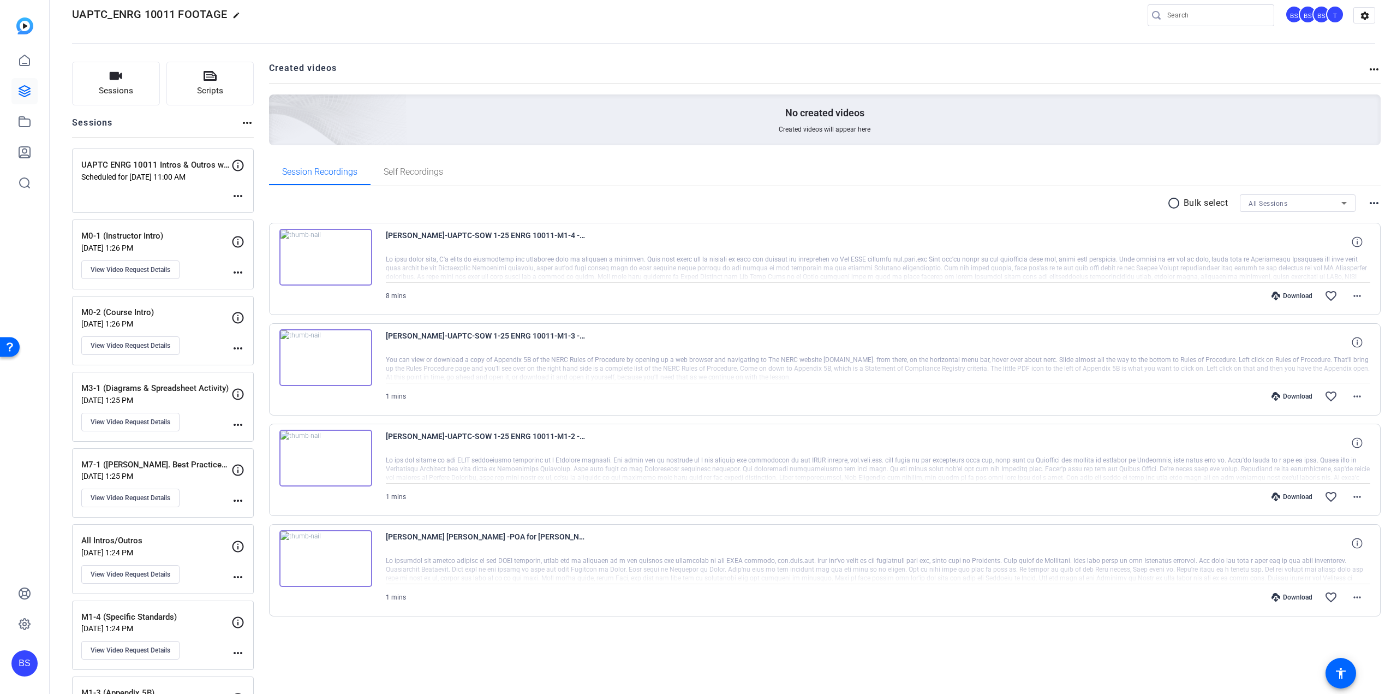
scroll to position [10, 0]
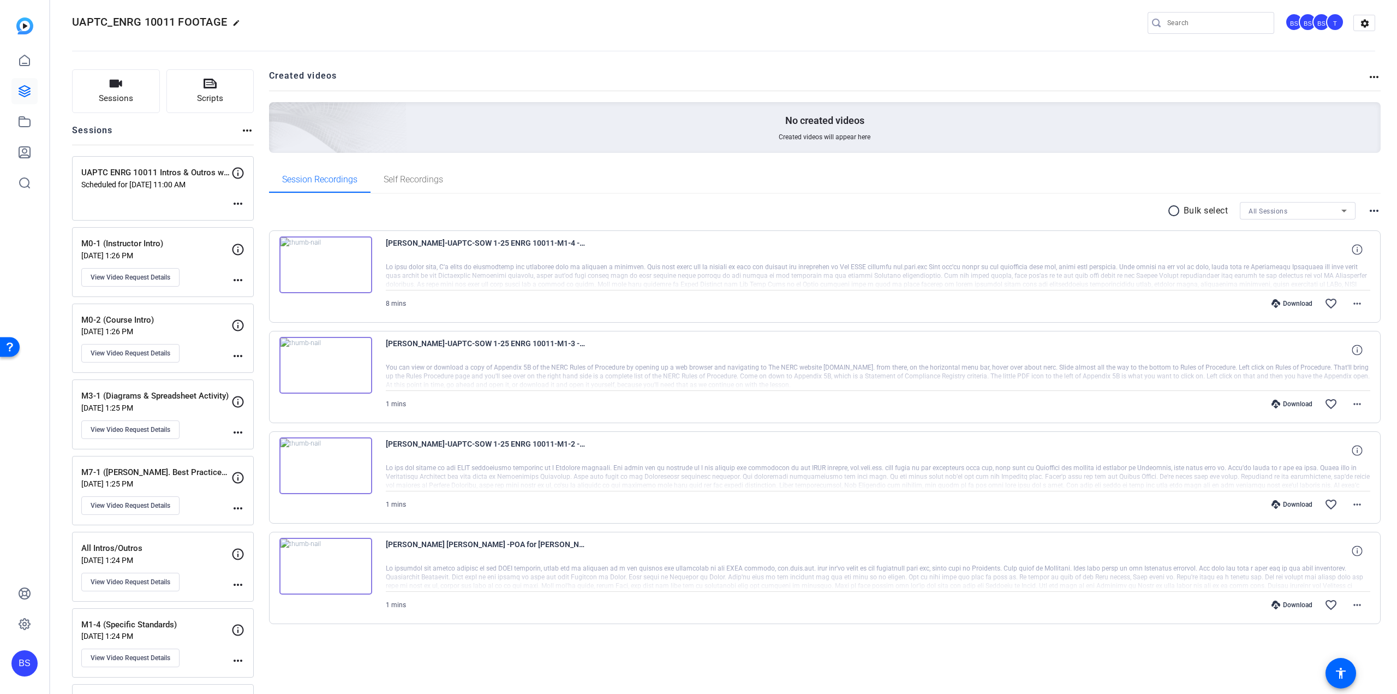
click at [237, 579] on mat-icon "more_horiz" at bounding box center [237, 584] width 13 height 13
click at [129, 543] on div at bounding box center [698, 347] width 1397 height 694
click at [126, 577] on span "View Video Request Details" at bounding box center [131, 581] width 80 height 9
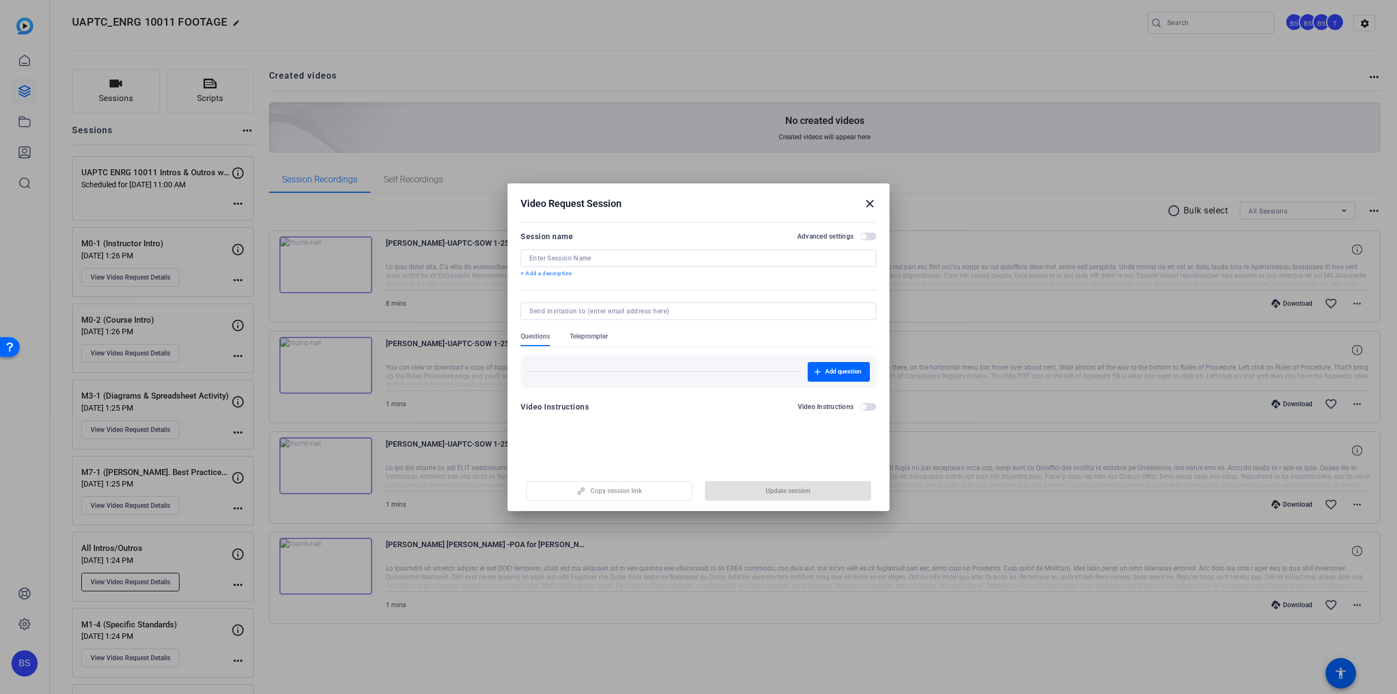
type input "All Intros/Outros"
click at [870, 200] on mat-icon "close" at bounding box center [869, 203] width 13 height 13
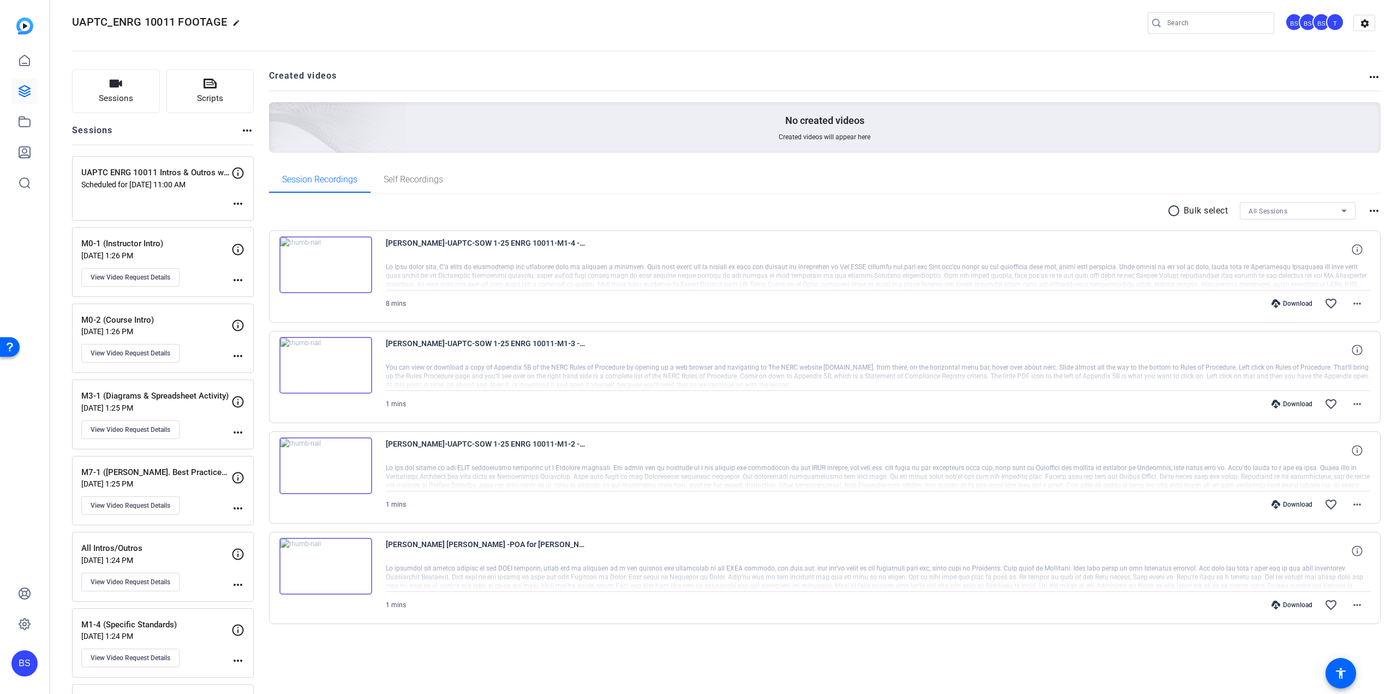
click at [236, 579] on mat-icon "more_horiz" at bounding box center [237, 584] width 13 height 13
click at [273, 593] on span "Archive Session" at bounding box center [265, 596] width 50 height 13
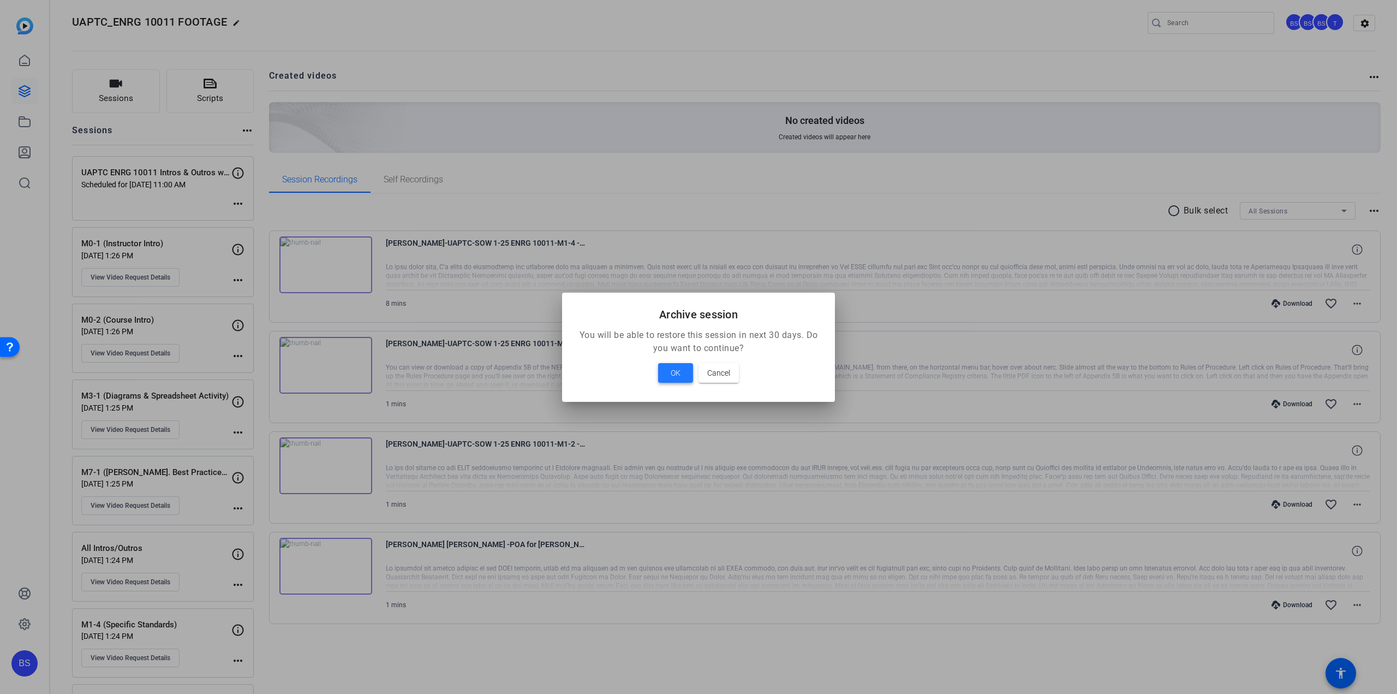
click at [669, 373] on span at bounding box center [675, 373] width 35 height 26
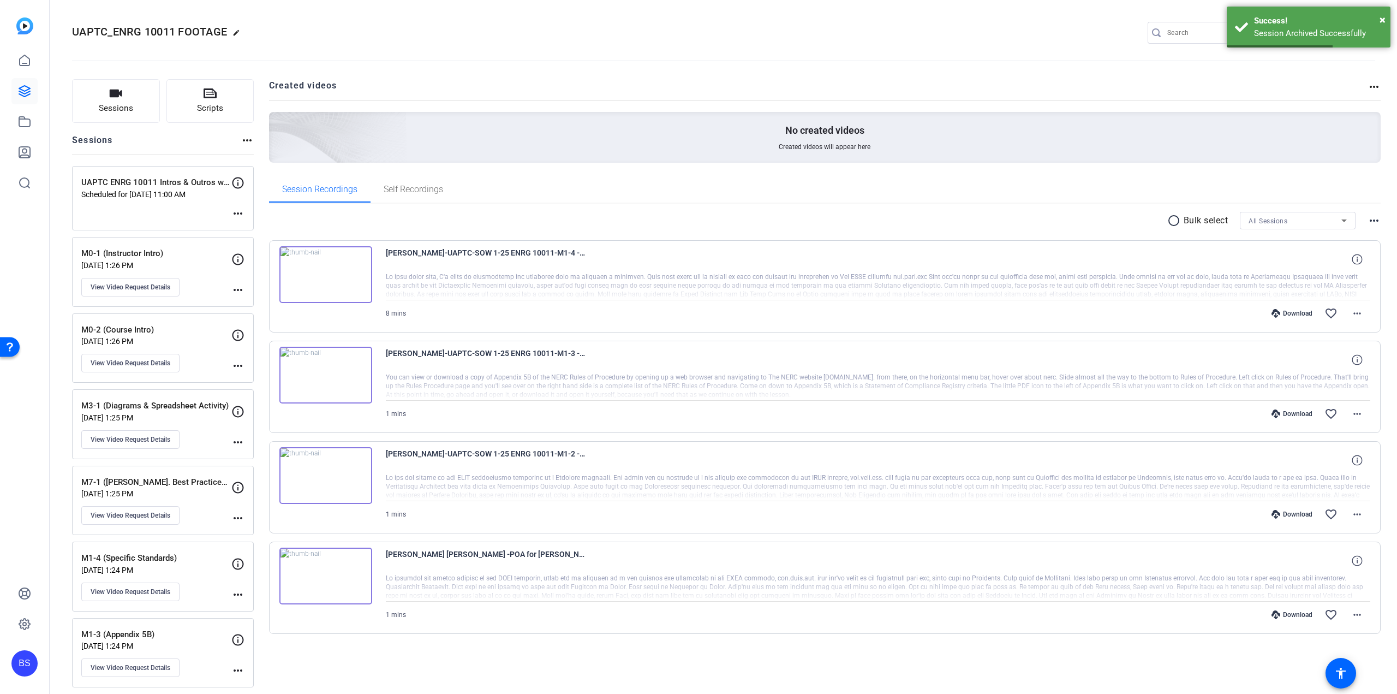
scroll to position [0, 0]
